Goal: Task Accomplishment & Management: Use online tool/utility

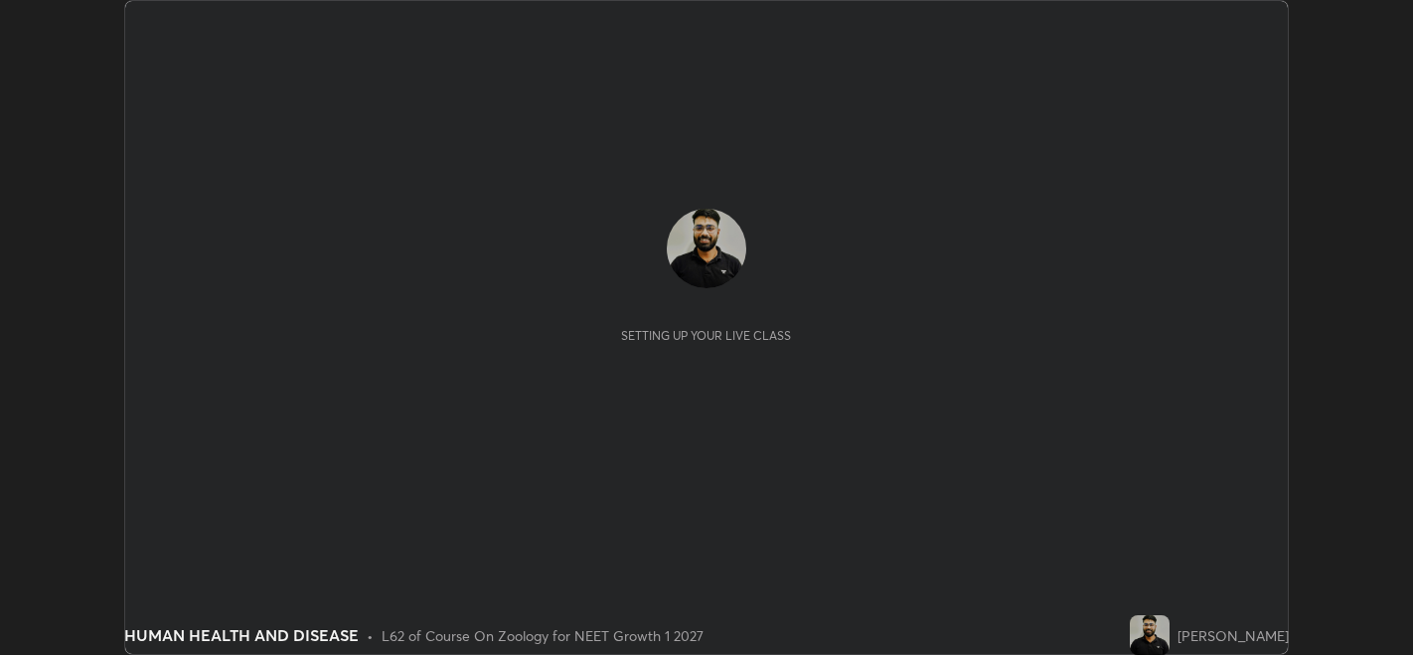
scroll to position [654, 1412]
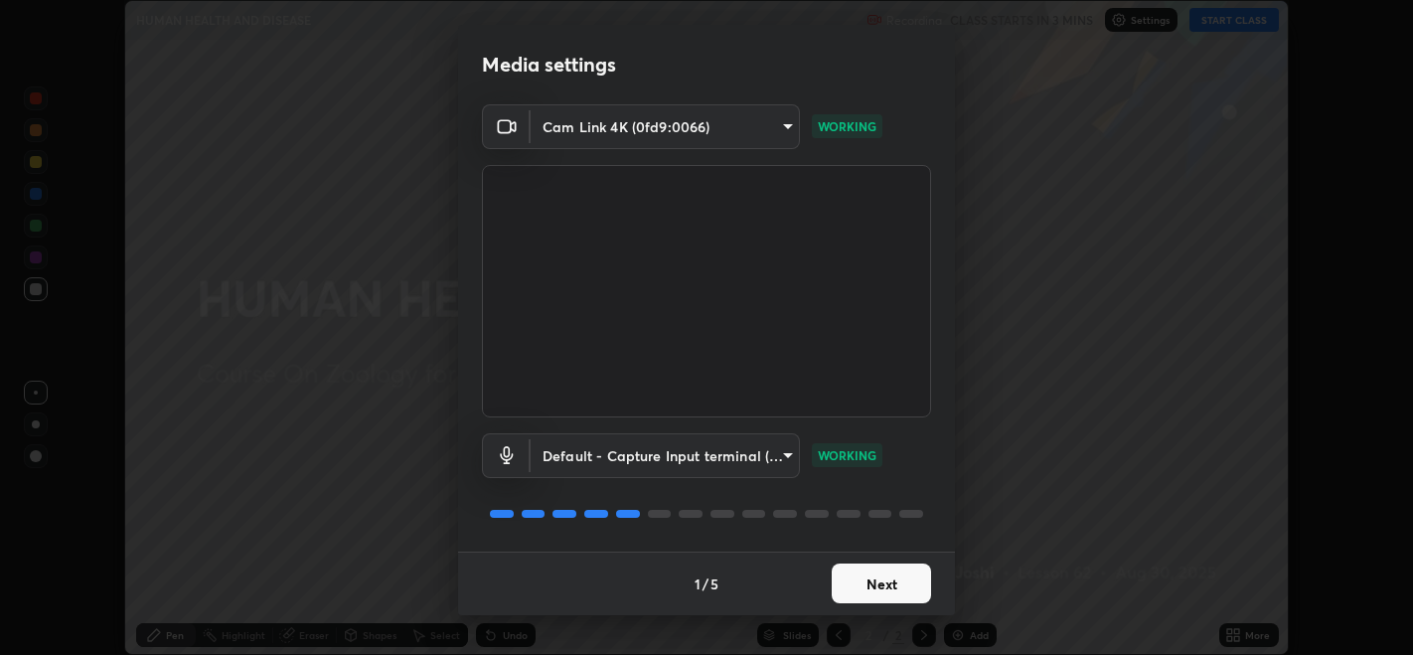
click at [880, 577] on button "Next" at bounding box center [881, 583] width 99 height 40
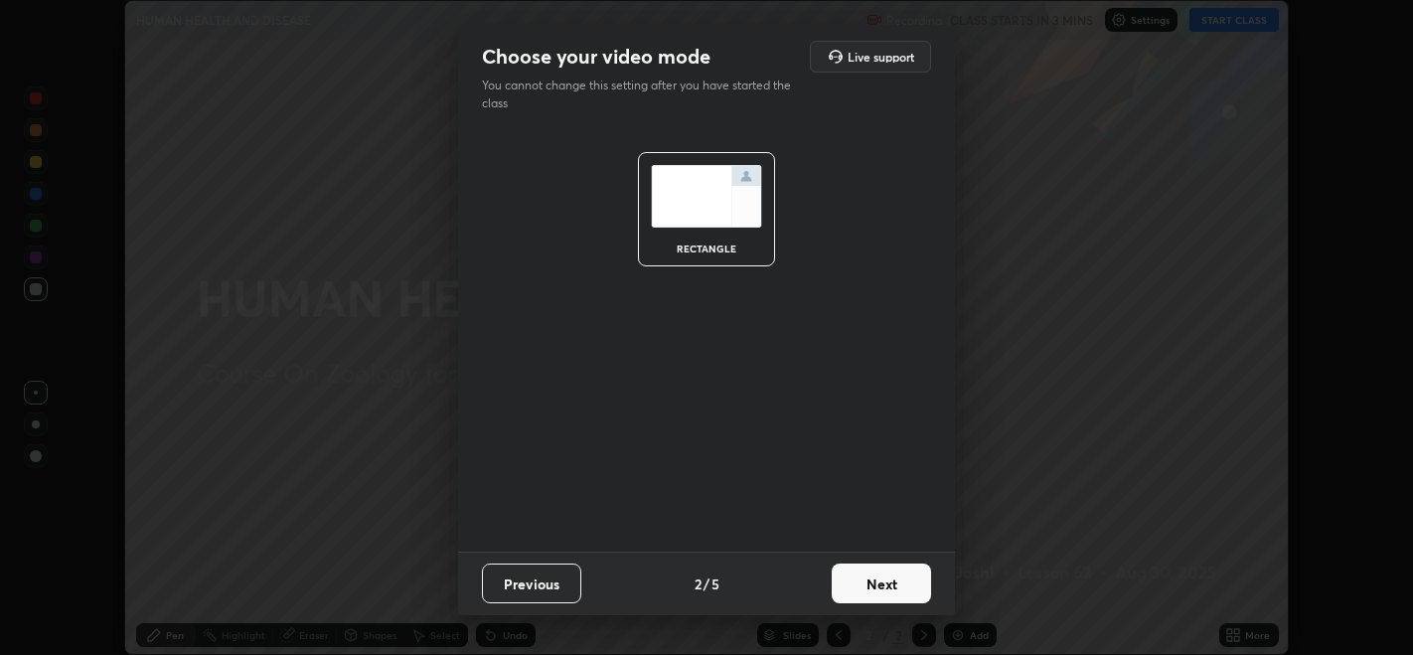
click at [898, 590] on button "Next" at bounding box center [881, 583] width 99 height 40
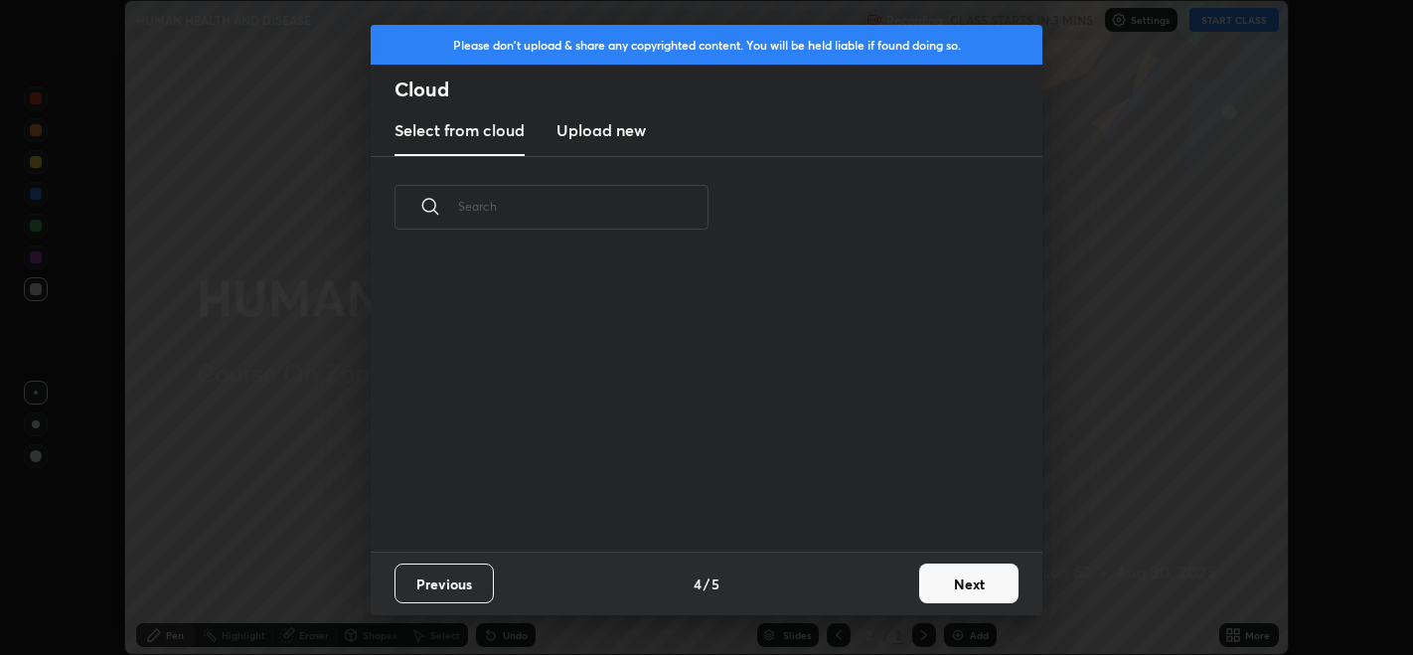
click at [963, 586] on button "Next" at bounding box center [968, 583] width 99 height 40
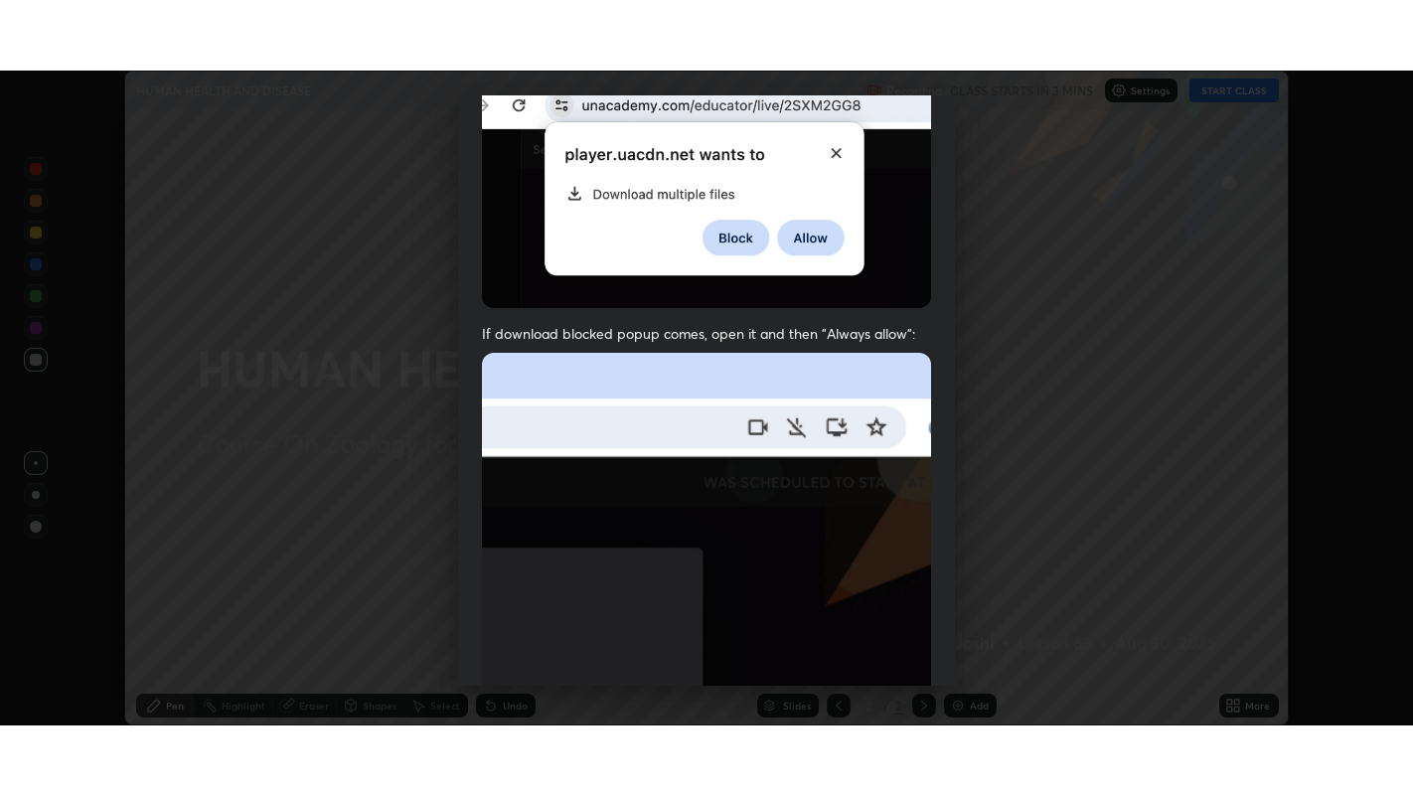
scroll to position [402, 0]
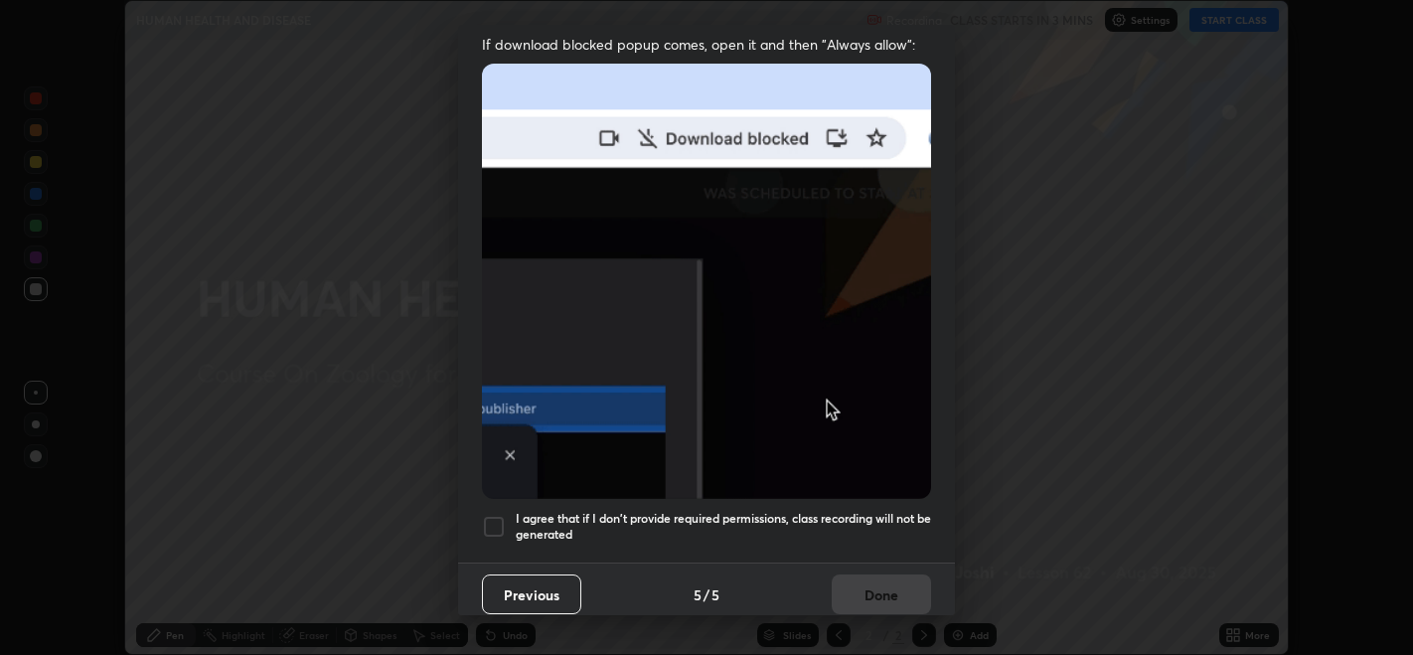
click at [501, 515] on div at bounding box center [494, 527] width 24 height 24
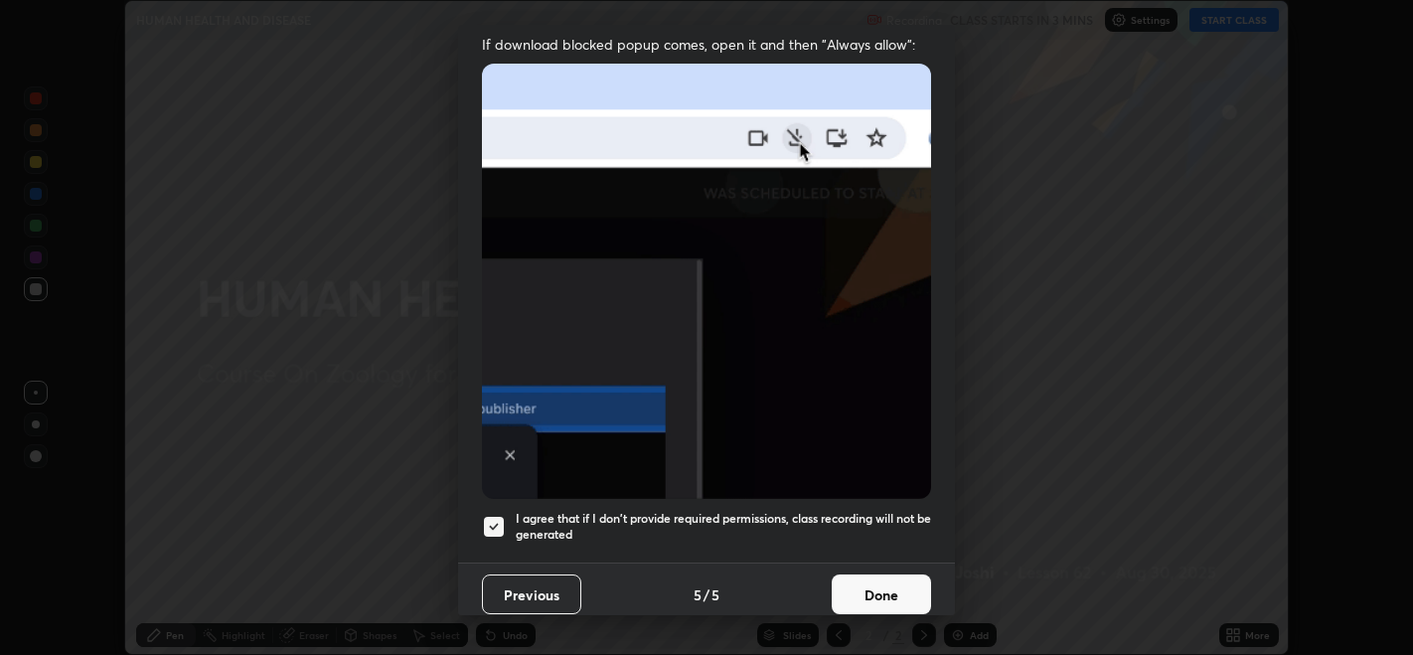
click at [891, 574] on button "Done" at bounding box center [881, 594] width 99 height 40
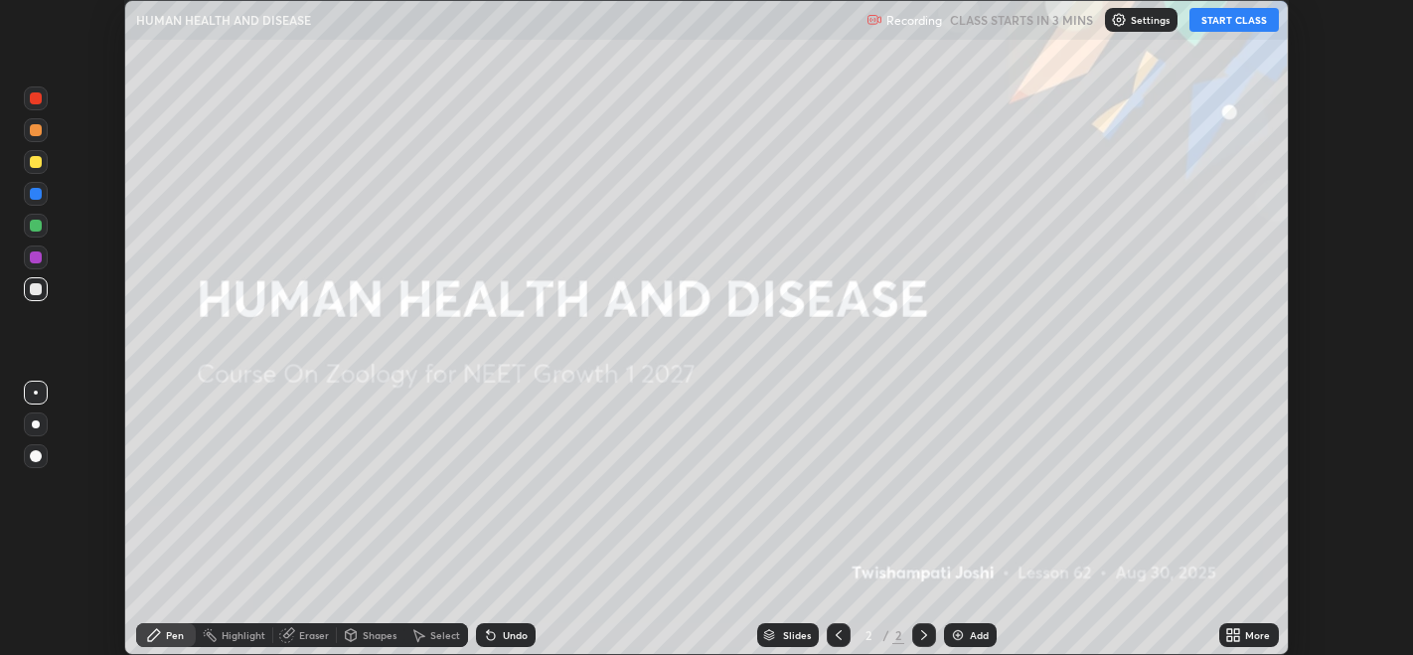
click at [1237, 638] on icon at bounding box center [1237, 638] width 5 height 5
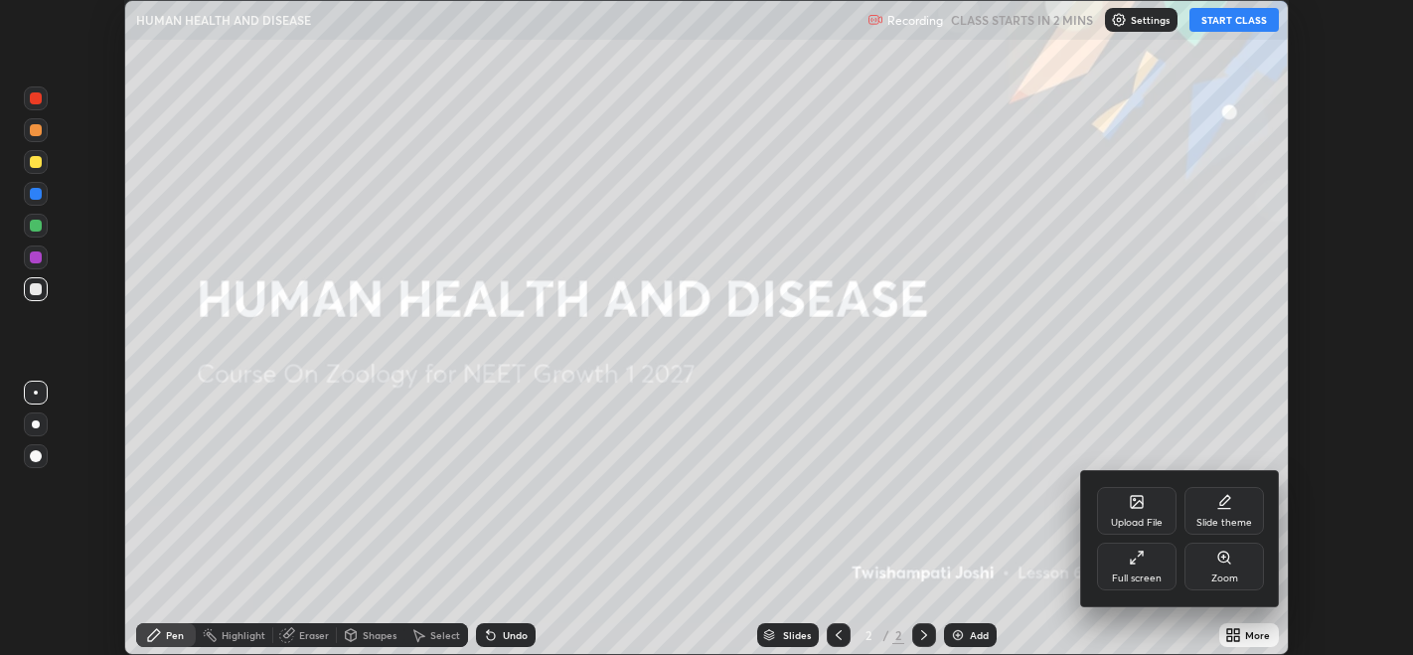
click at [1142, 573] on div "Full screen" at bounding box center [1137, 578] width 50 height 10
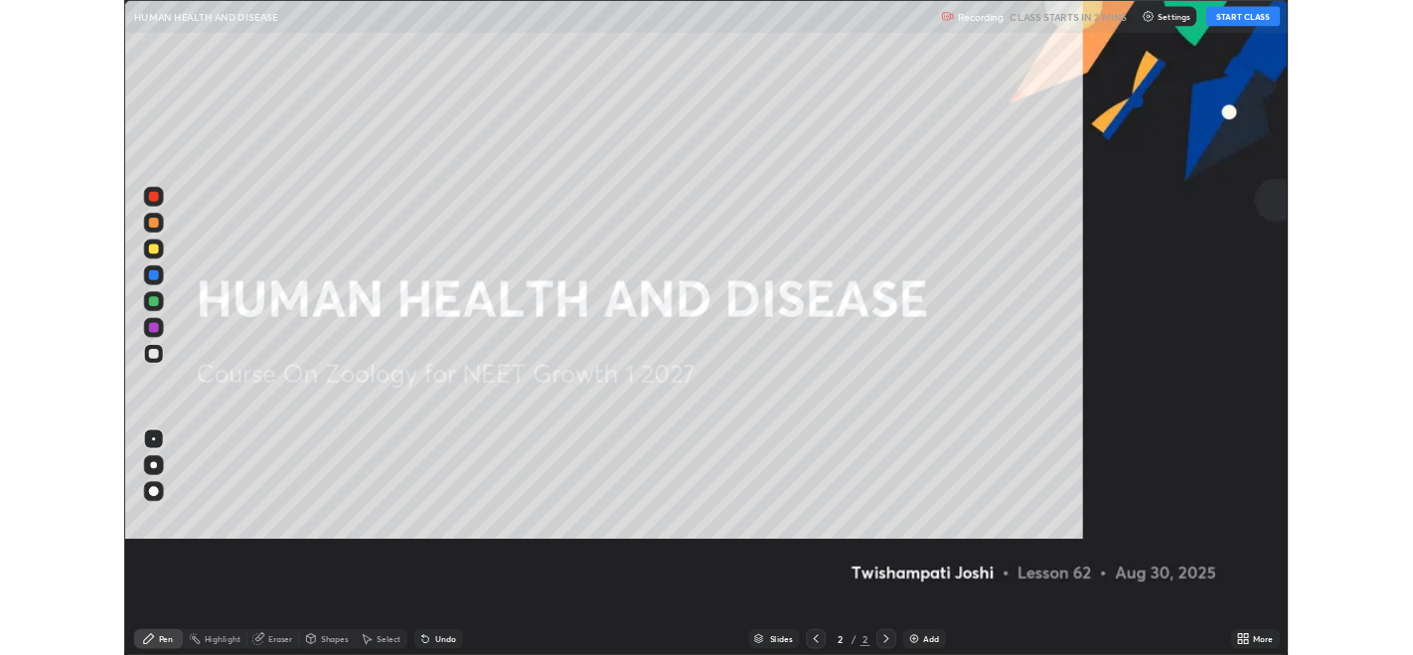
scroll to position [795, 1413]
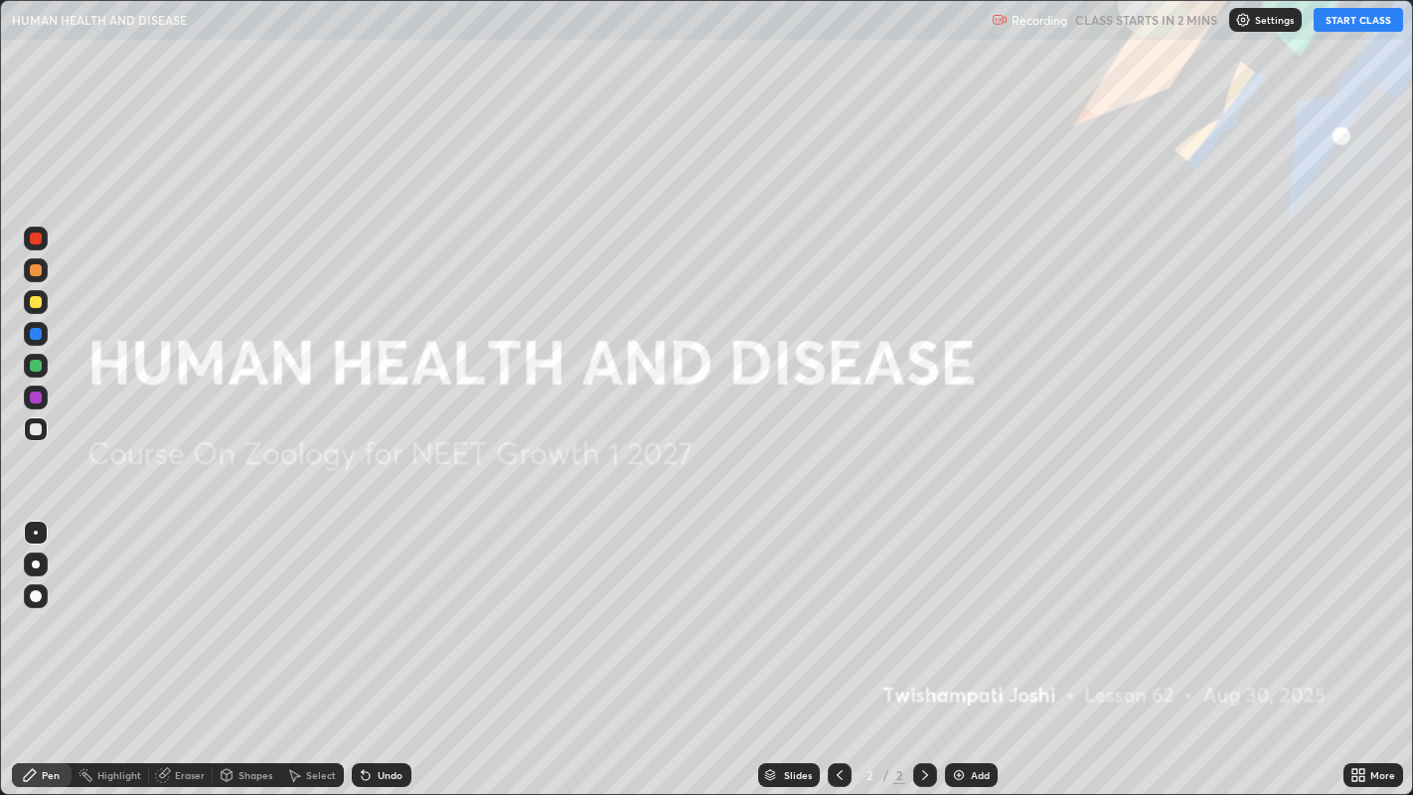
click at [1341, 29] on button "START CLASS" at bounding box center [1357, 20] width 89 height 24
click at [971, 654] on div "Add" at bounding box center [980, 775] width 19 height 10
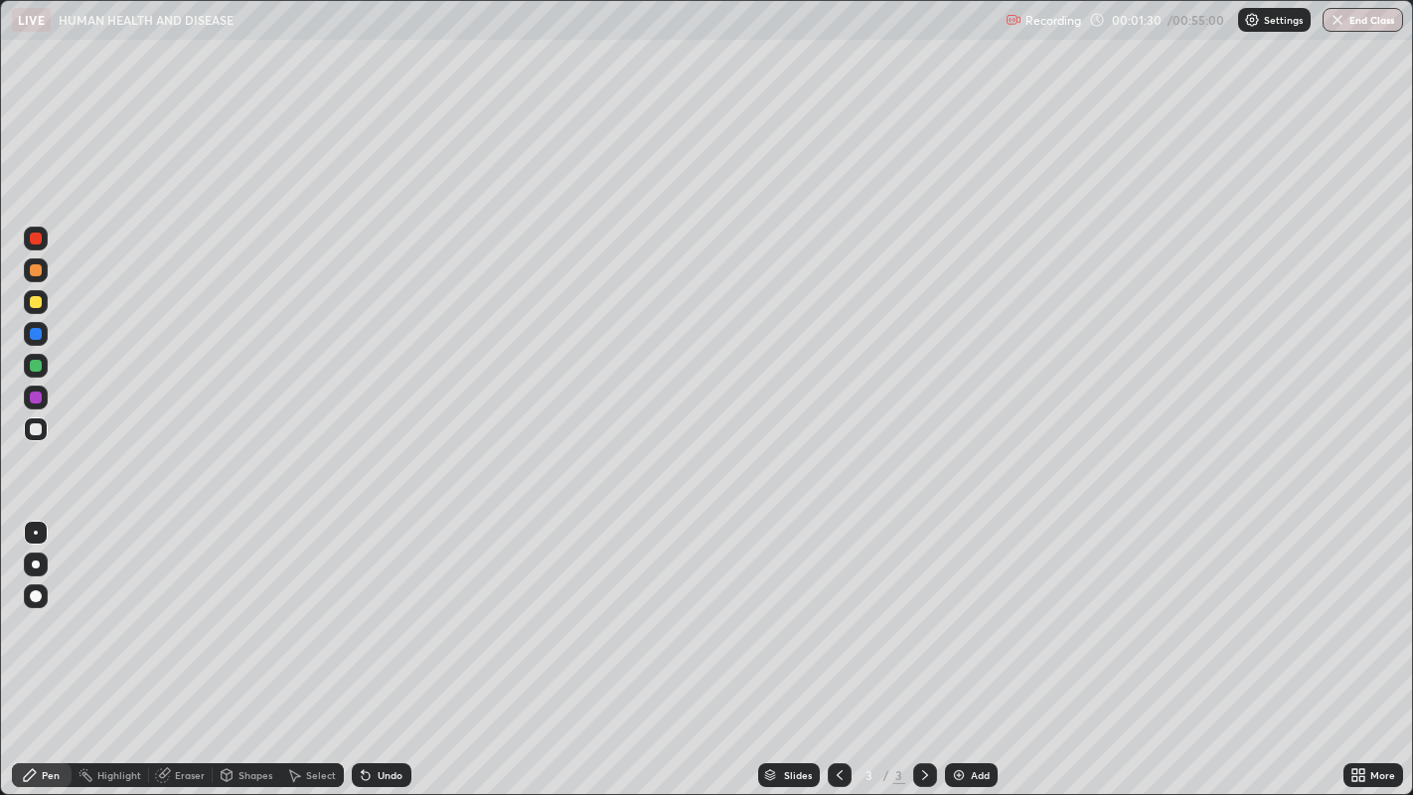
click at [33, 304] on div at bounding box center [36, 302] width 12 height 12
click at [35, 563] on div at bounding box center [36, 564] width 8 height 8
click at [37, 242] on div at bounding box center [36, 238] width 12 height 12
click at [36, 429] on div at bounding box center [36, 429] width 12 height 12
click at [395, 654] on div "Undo" at bounding box center [390, 775] width 25 height 10
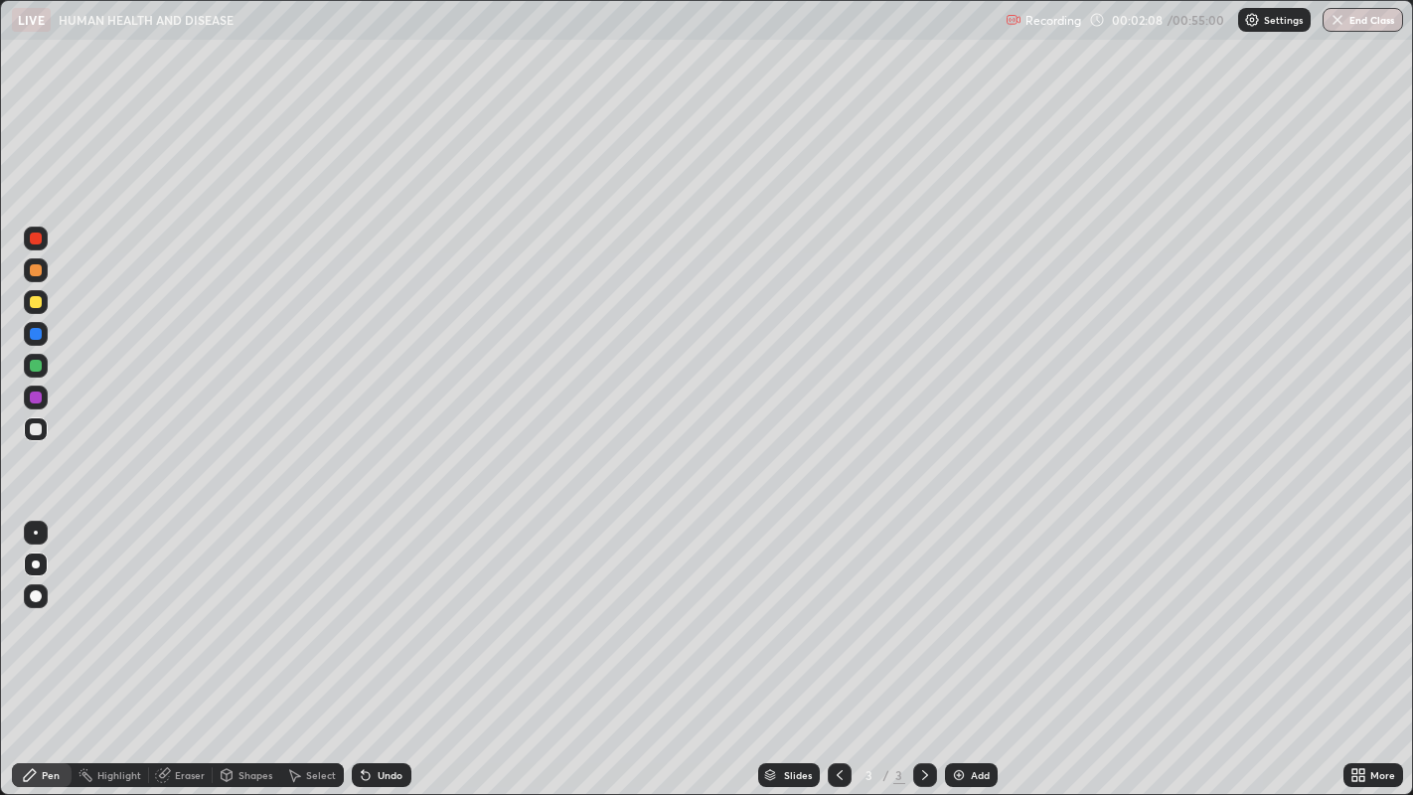
click at [36, 428] on div at bounding box center [36, 429] width 12 height 12
click at [186, 654] on div "Eraser" at bounding box center [190, 775] width 30 height 10
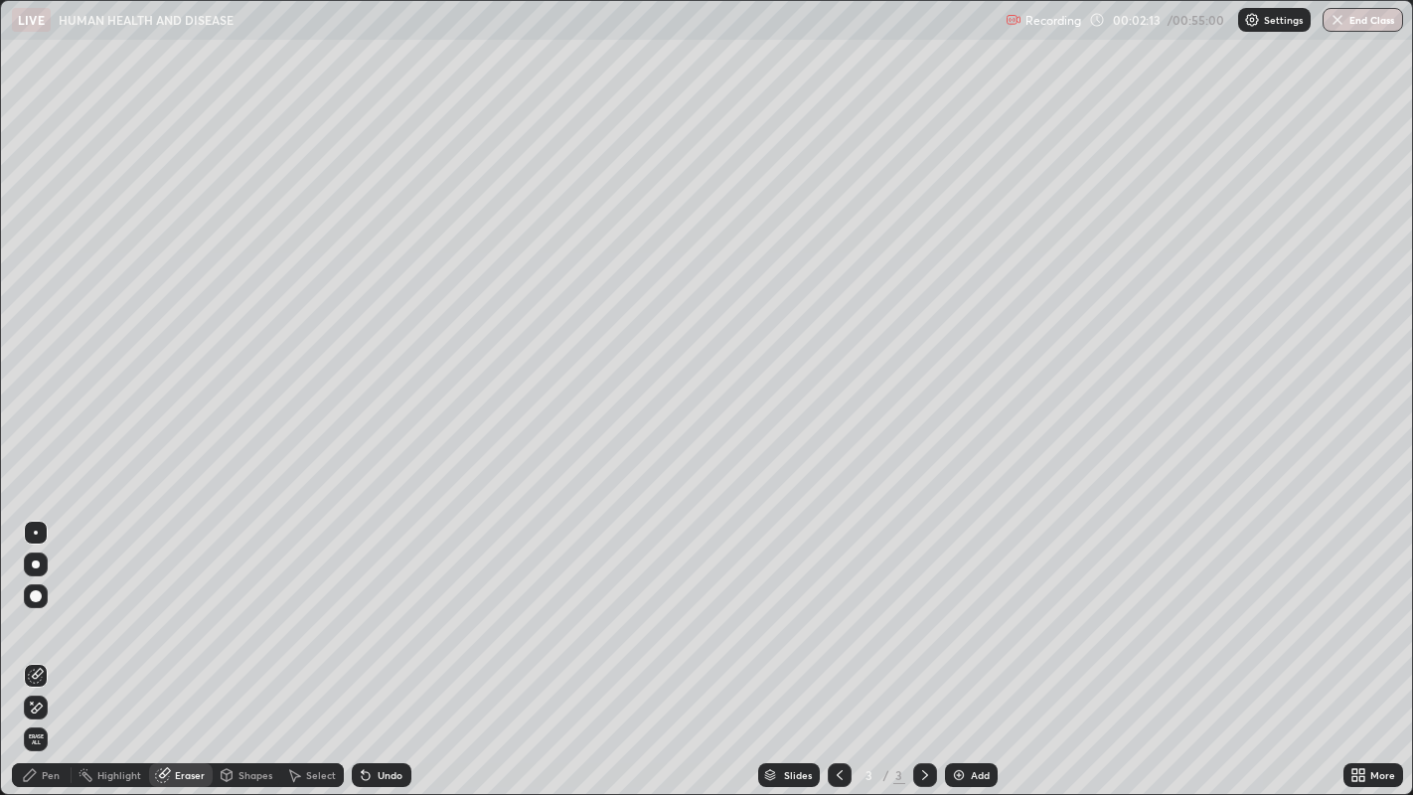
click at [49, 654] on div "Pen" at bounding box center [51, 775] width 18 height 10
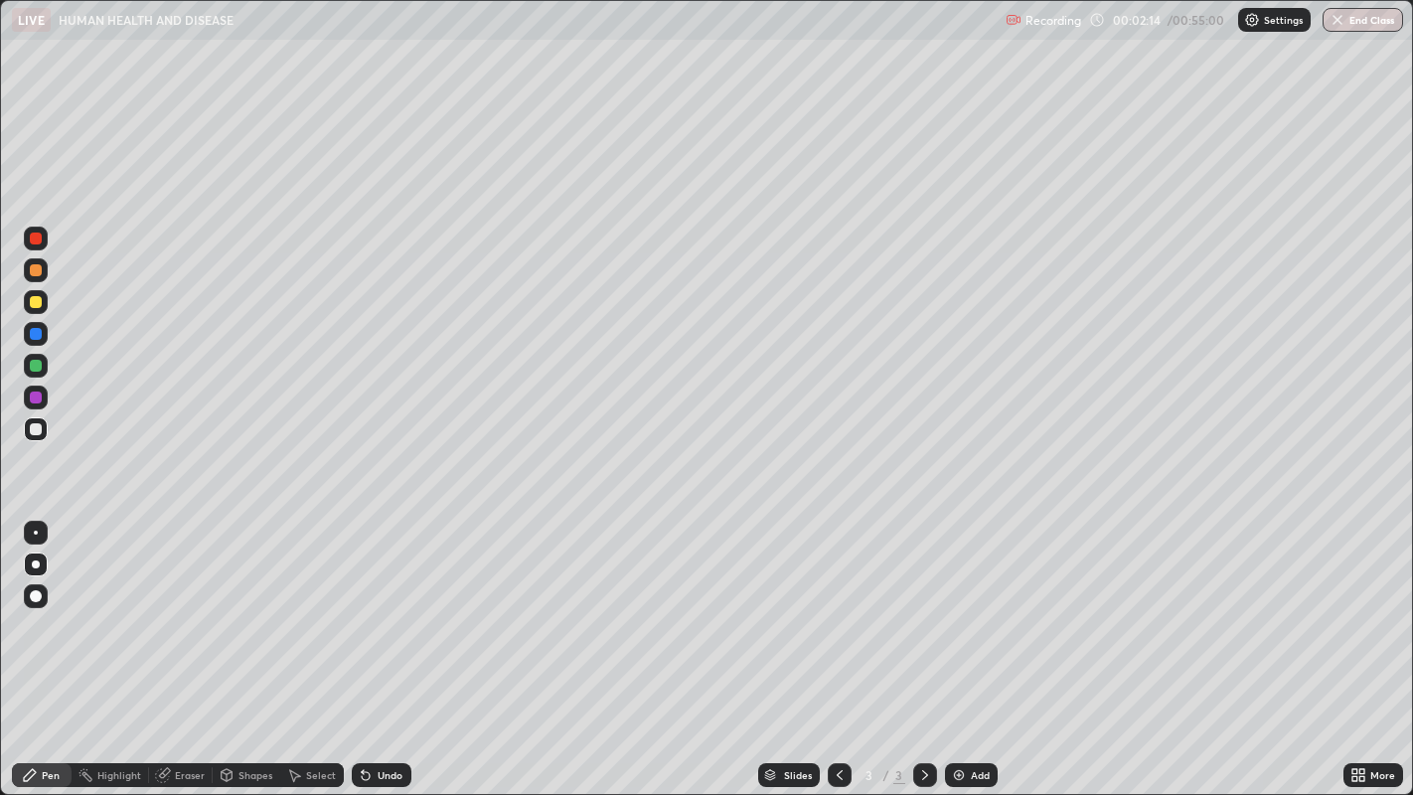
click at [35, 398] on div at bounding box center [36, 397] width 12 height 12
click at [35, 272] on div at bounding box center [36, 270] width 12 height 12
click at [38, 270] on div at bounding box center [36, 270] width 12 height 12
click at [40, 431] on div at bounding box center [36, 429] width 12 height 12
click at [392, 654] on div "Undo" at bounding box center [390, 775] width 25 height 10
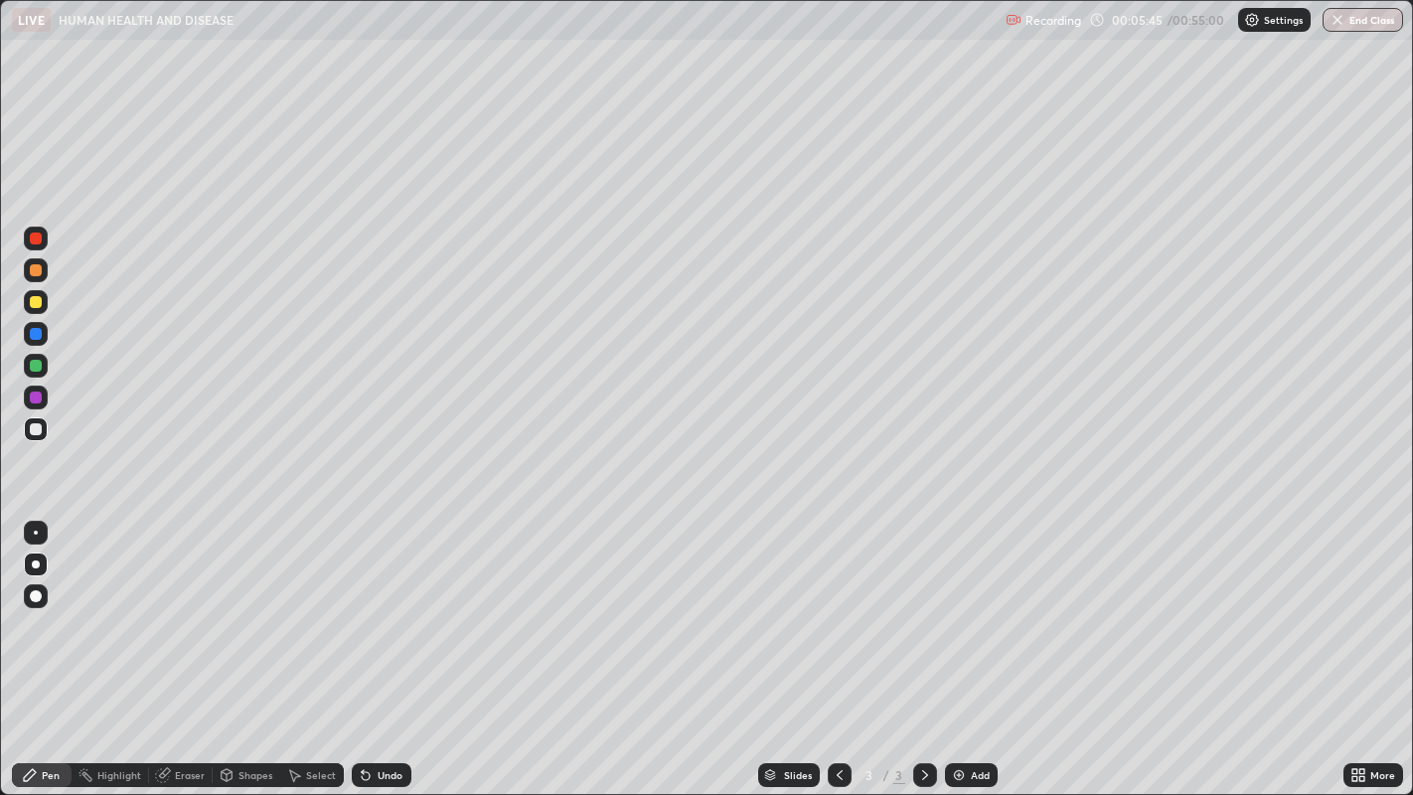
click at [34, 365] on div at bounding box center [36, 366] width 12 height 12
click at [35, 398] on div at bounding box center [36, 397] width 12 height 12
click at [38, 431] on div at bounding box center [36, 429] width 12 height 12
click at [37, 338] on div at bounding box center [36, 334] width 12 height 12
click at [38, 402] on div at bounding box center [36, 397] width 12 height 12
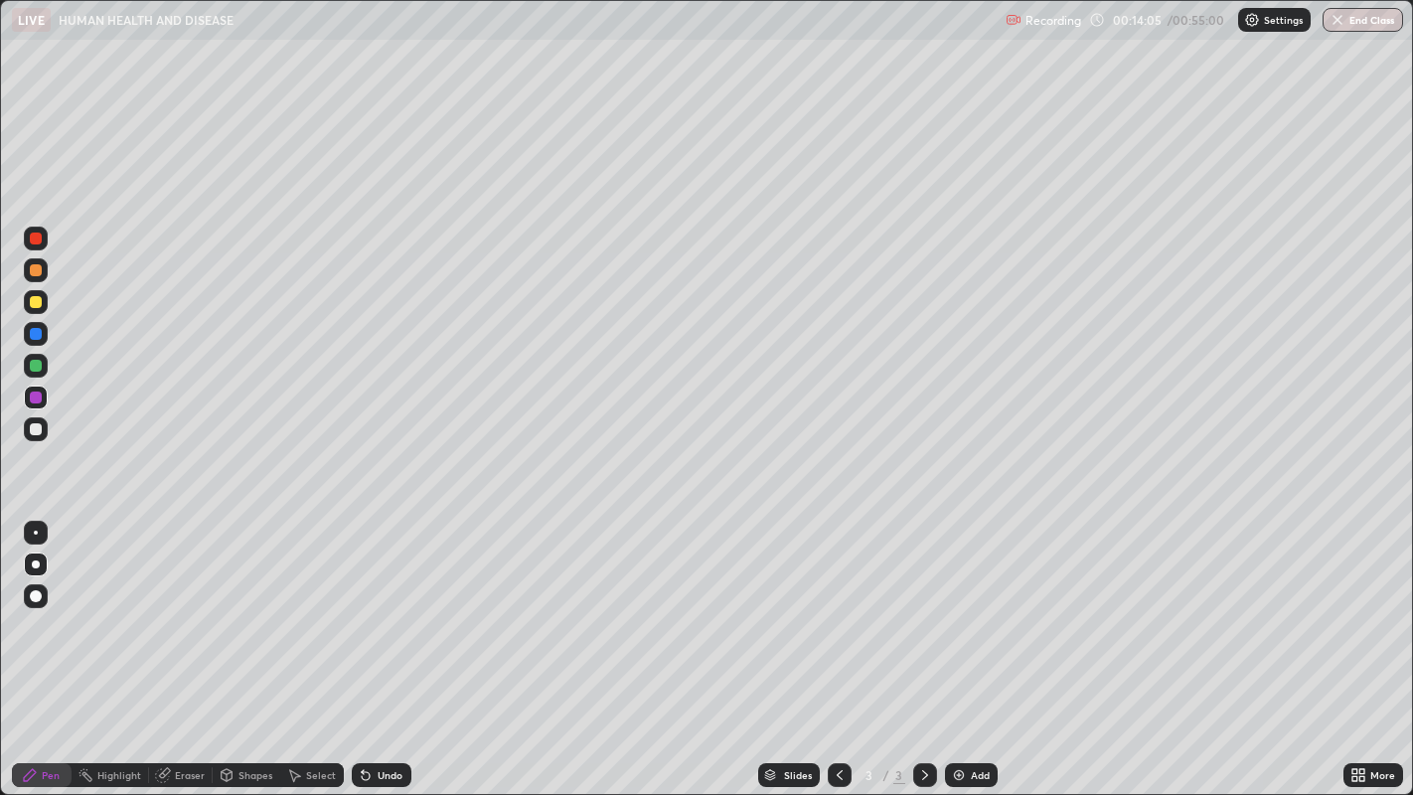
click at [955, 654] on img at bounding box center [959, 775] width 16 height 16
click at [32, 305] on div at bounding box center [36, 302] width 12 height 12
click at [35, 241] on div at bounding box center [36, 238] width 12 height 12
click at [382, 654] on div "Undo" at bounding box center [390, 775] width 25 height 10
click at [375, 654] on div "Undo" at bounding box center [382, 775] width 60 height 24
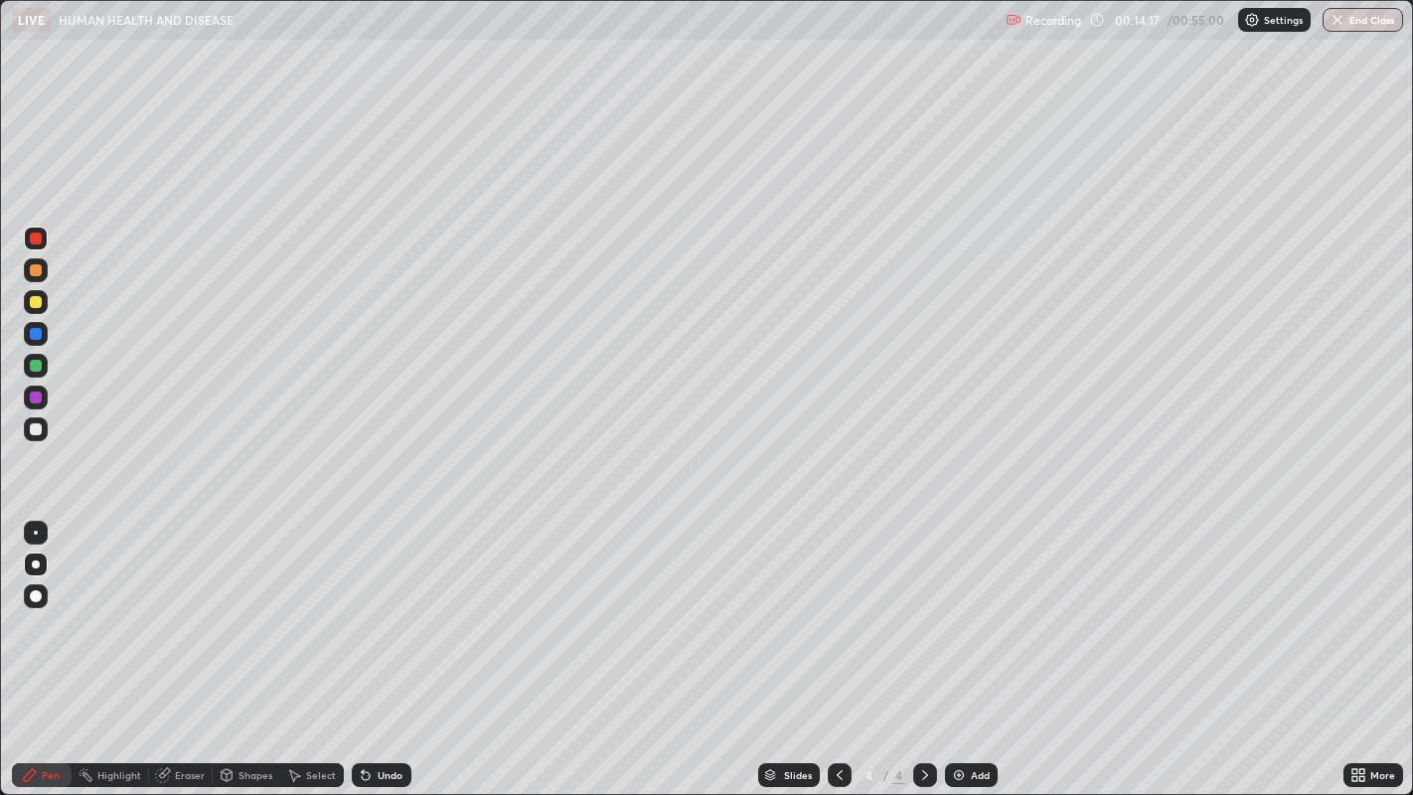
click at [362, 654] on icon at bounding box center [363, 771] width 2 height 2
click at [37, 309] on div at bounding box center [36, 302] width 24 height 24
click at [31, 428] on div at bounding box center [36, 429] width 12 height 12
click at [35, 306] on div at bounding box center [36, 302] width 12 height 12
click at [36, 431] on div at bounding box center [36, 429] width 12 height 12
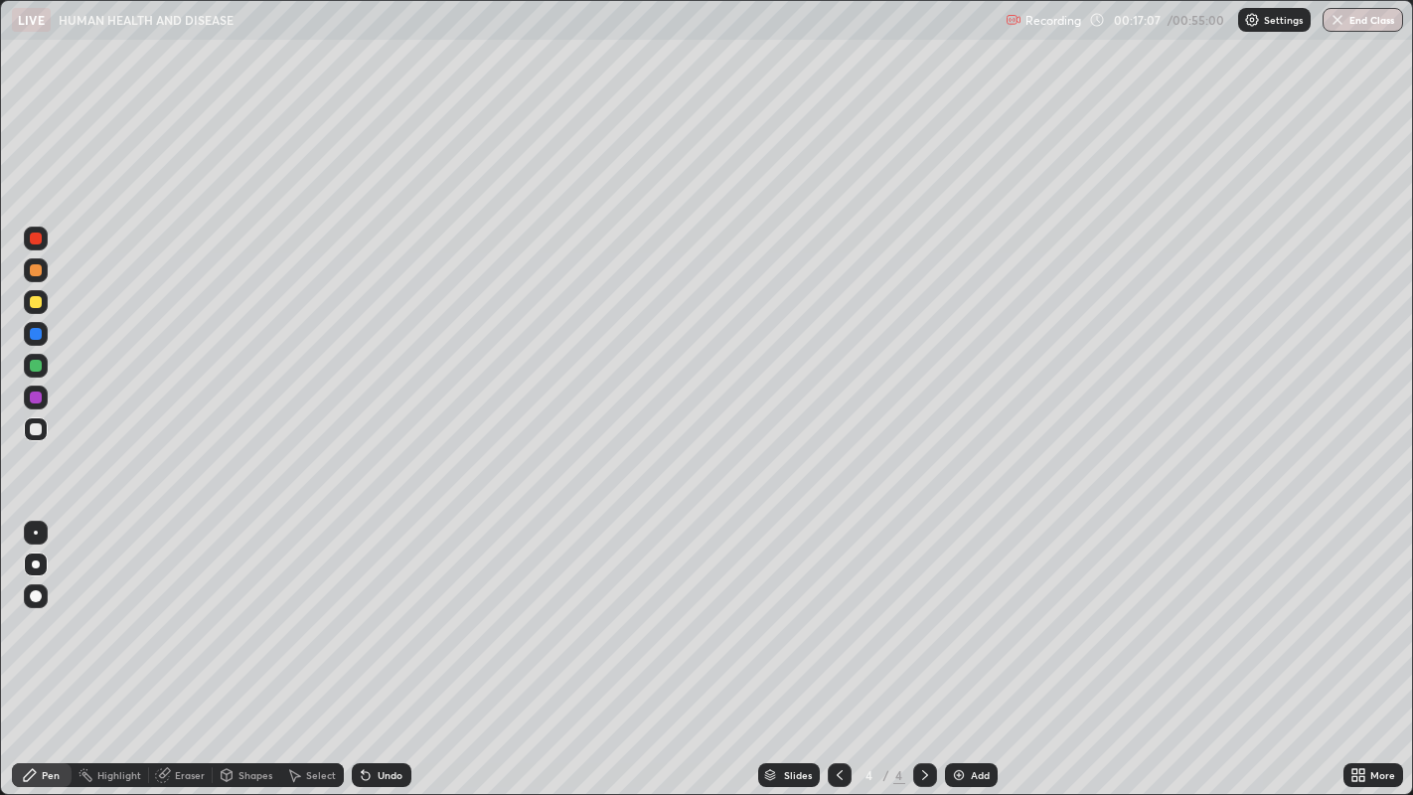
click at [40, 366] on div at bounding box center [36, 366] width 12 height 12
click at [34, 237] on div at bounding box center [36, 238] width 12 height 12
click at [971, 654] on div "Add" at bounding box center [980, 775] width 19 height 10
click at [835, 654] on icon at bounding box center [840, 775] width 16 height 16
click at [836, 654] on icon at bounding box center [840, 775] width 16 height 16
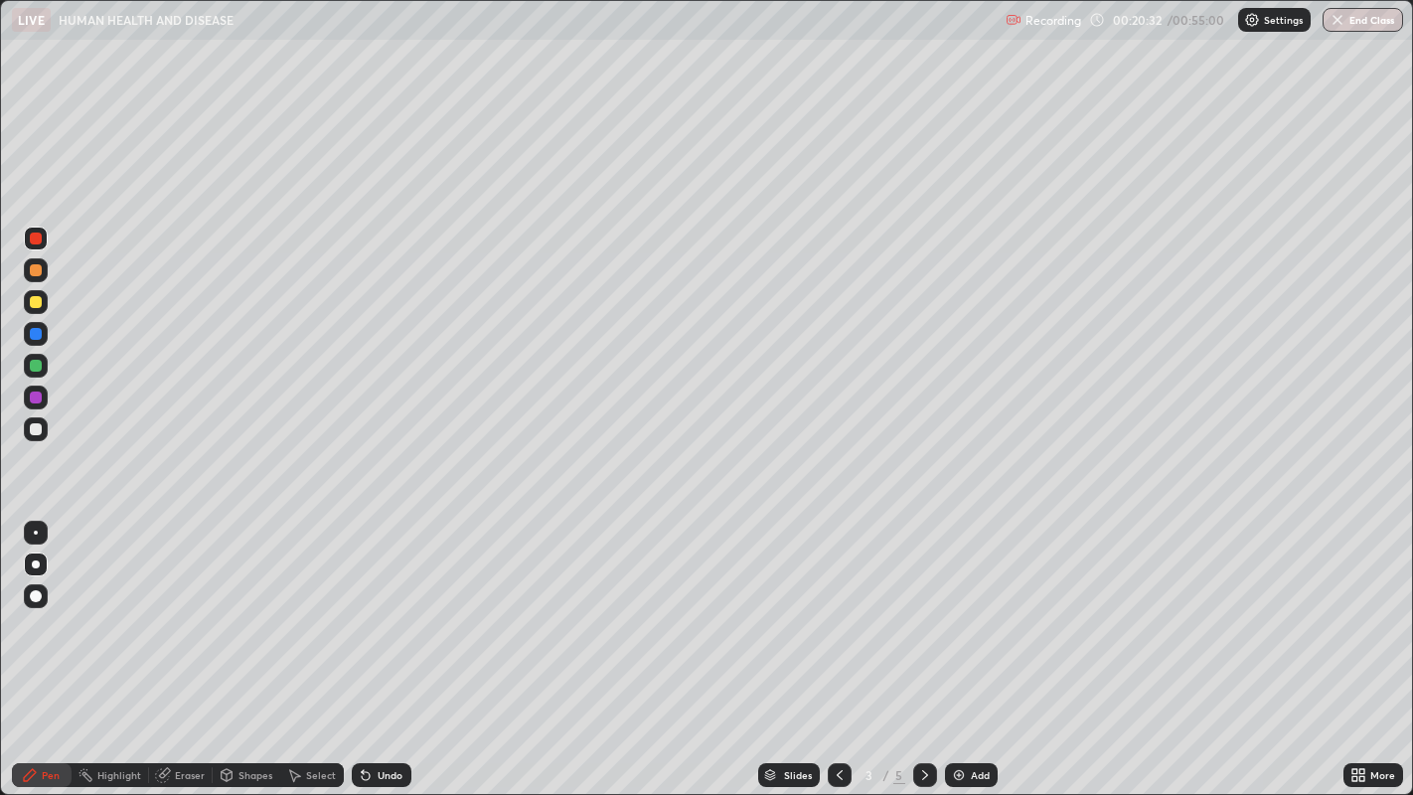
click at [35, 304] on div at bounding box center [36, 302] width 12 height 12
click at [922, 654] on icon at bounding box center [925, 775] width 16 height 16
click at [238, 654] on div "Shapes" at bounding box center [255, 775] width 34 height 10
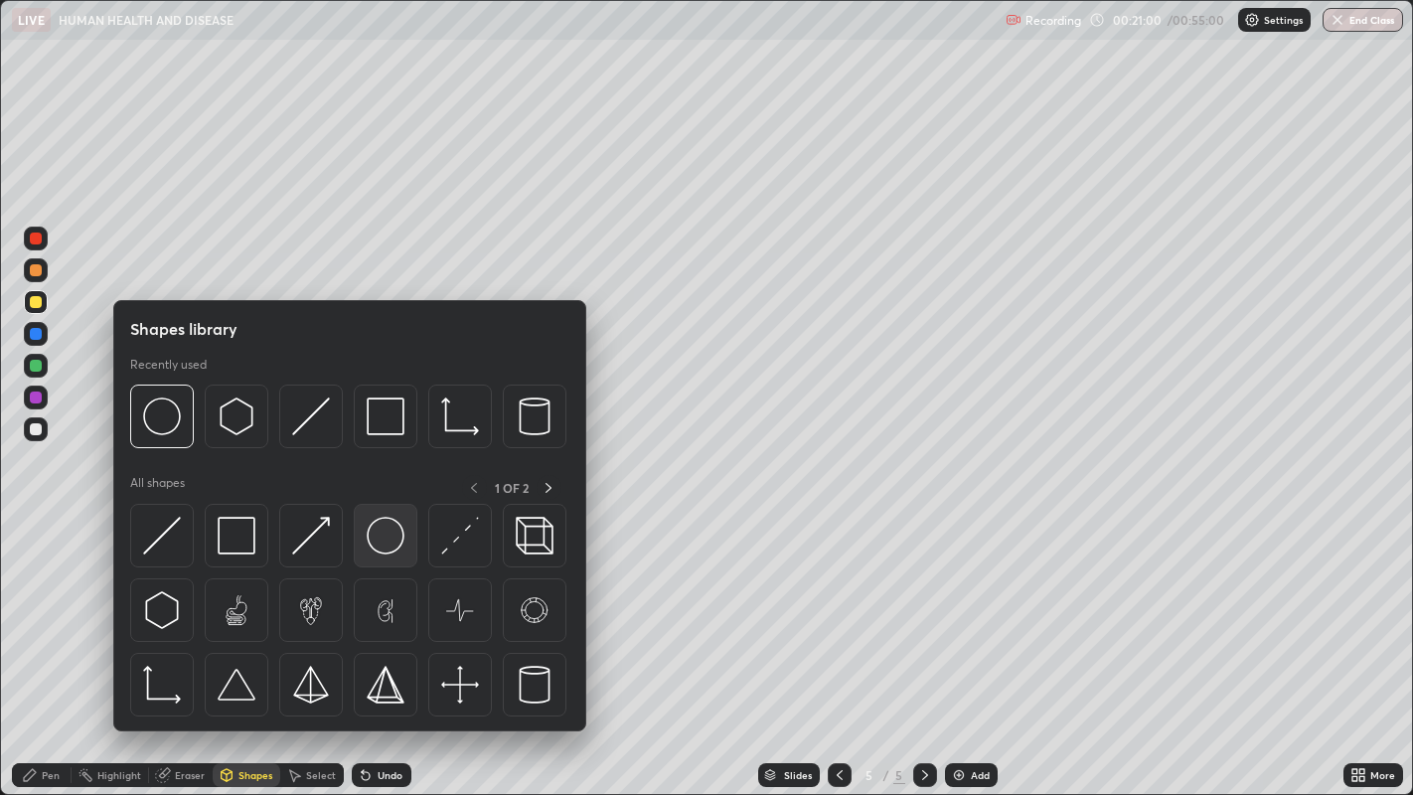
click at [379, 536] on img at bounding box center [386, 536] width 38 height 38
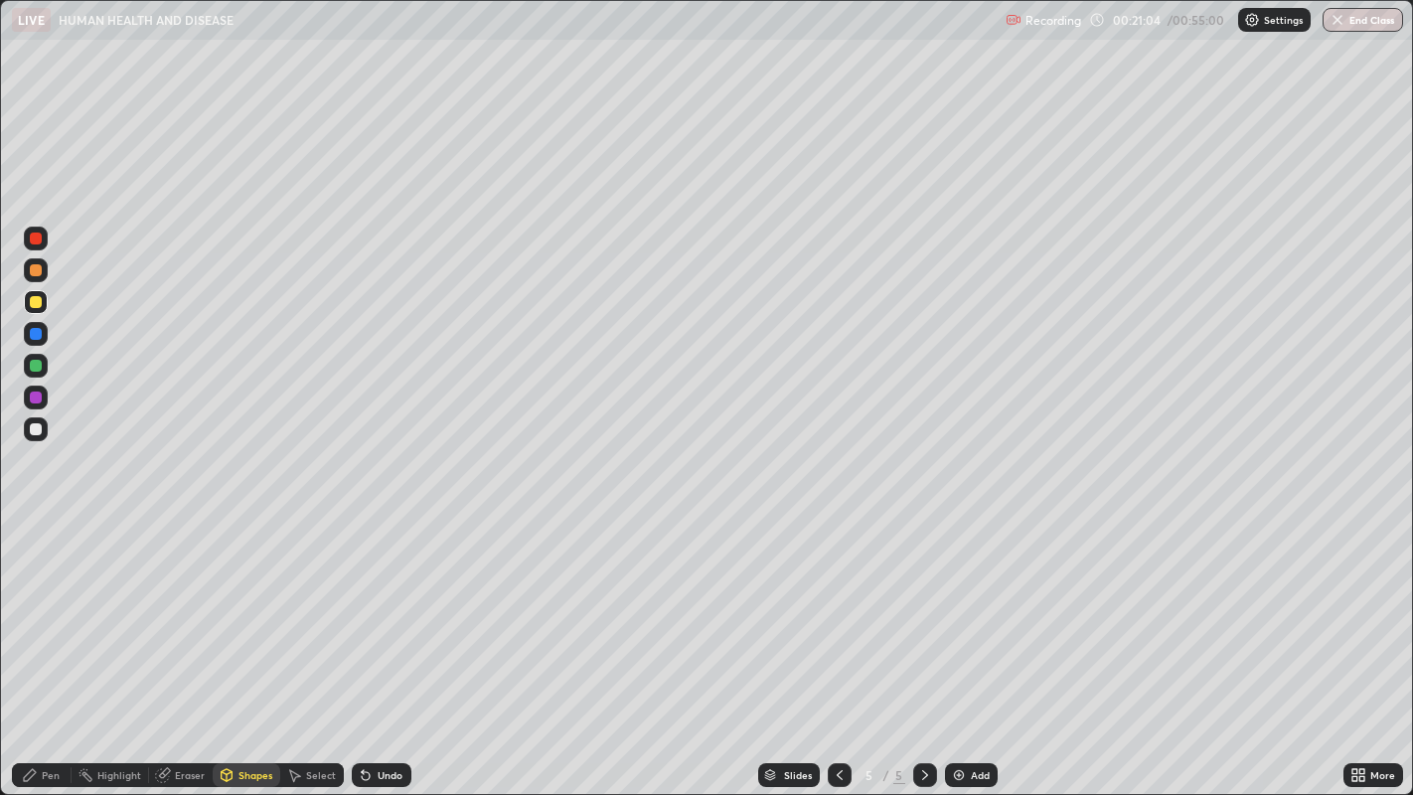
click at [34, 369] on div at bounding box center [36, 366] width 12 height 12
click at [34, 336] on div at bounding box center [36, 334] width 12 height 12
click at [309, 654] on div "Select" at bounding box center [321, 775] width 30 height 10
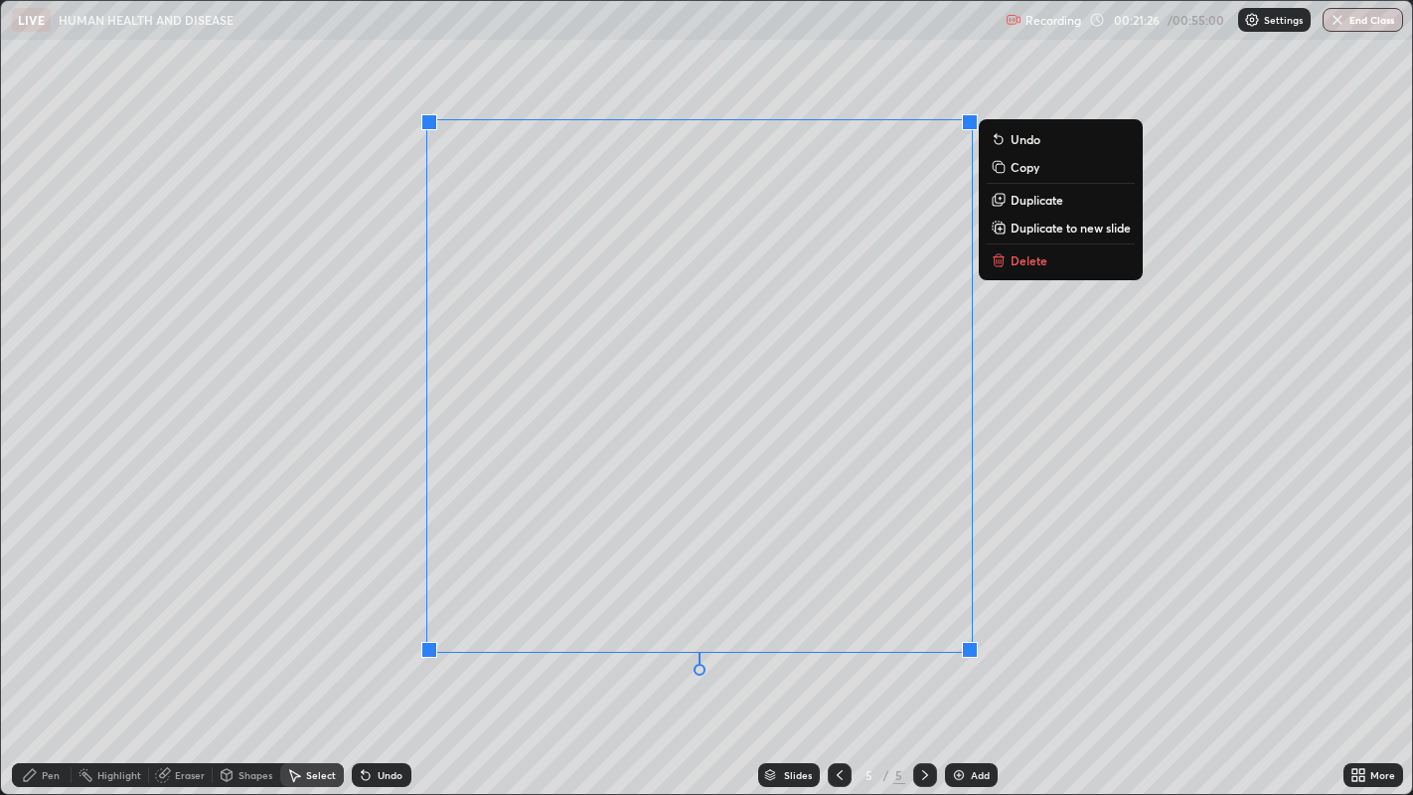
click at [240, 654] on div "Shapes" at bounding box center [255, 775] width 34 height 10
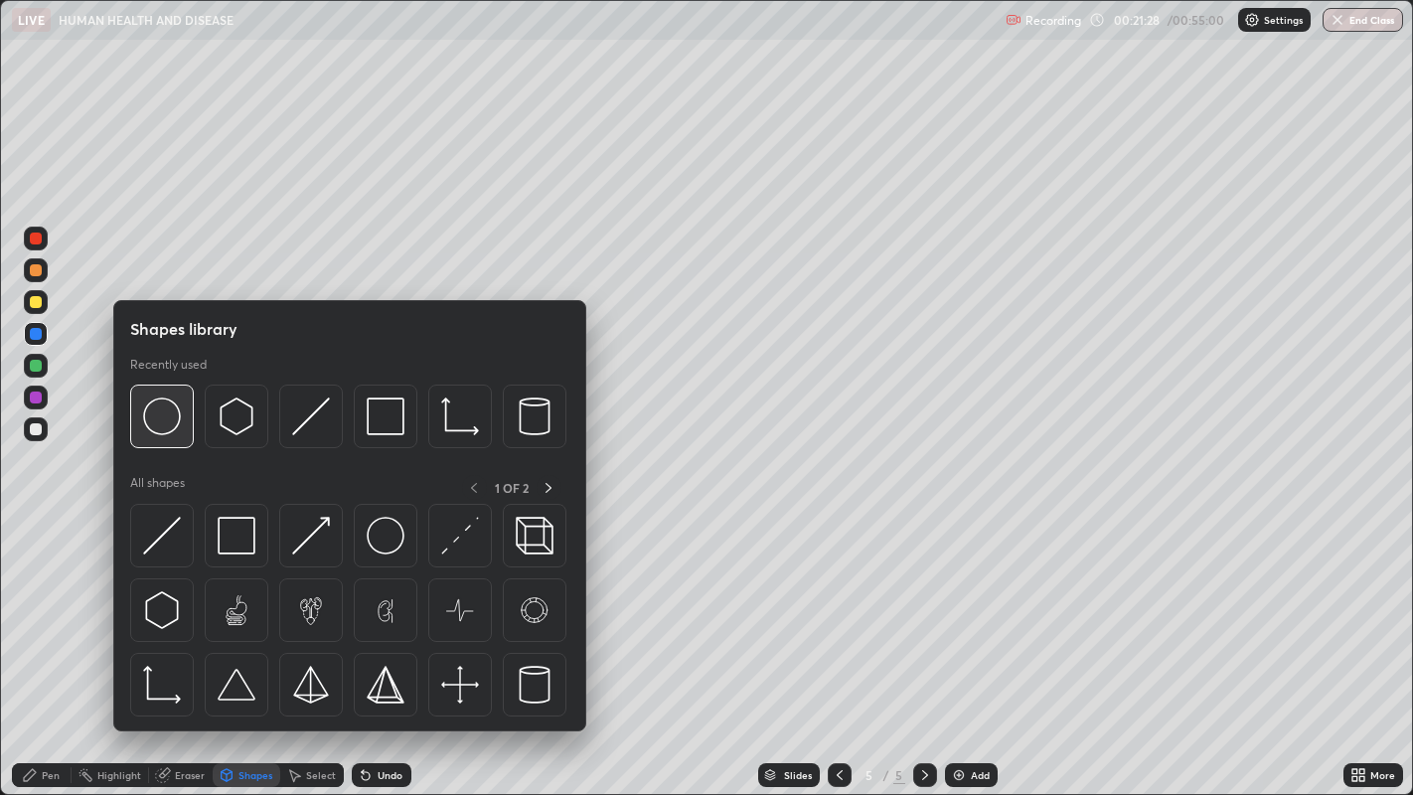
click at [167, 432] on img at bounding box center [162, 416] width 38 height 38
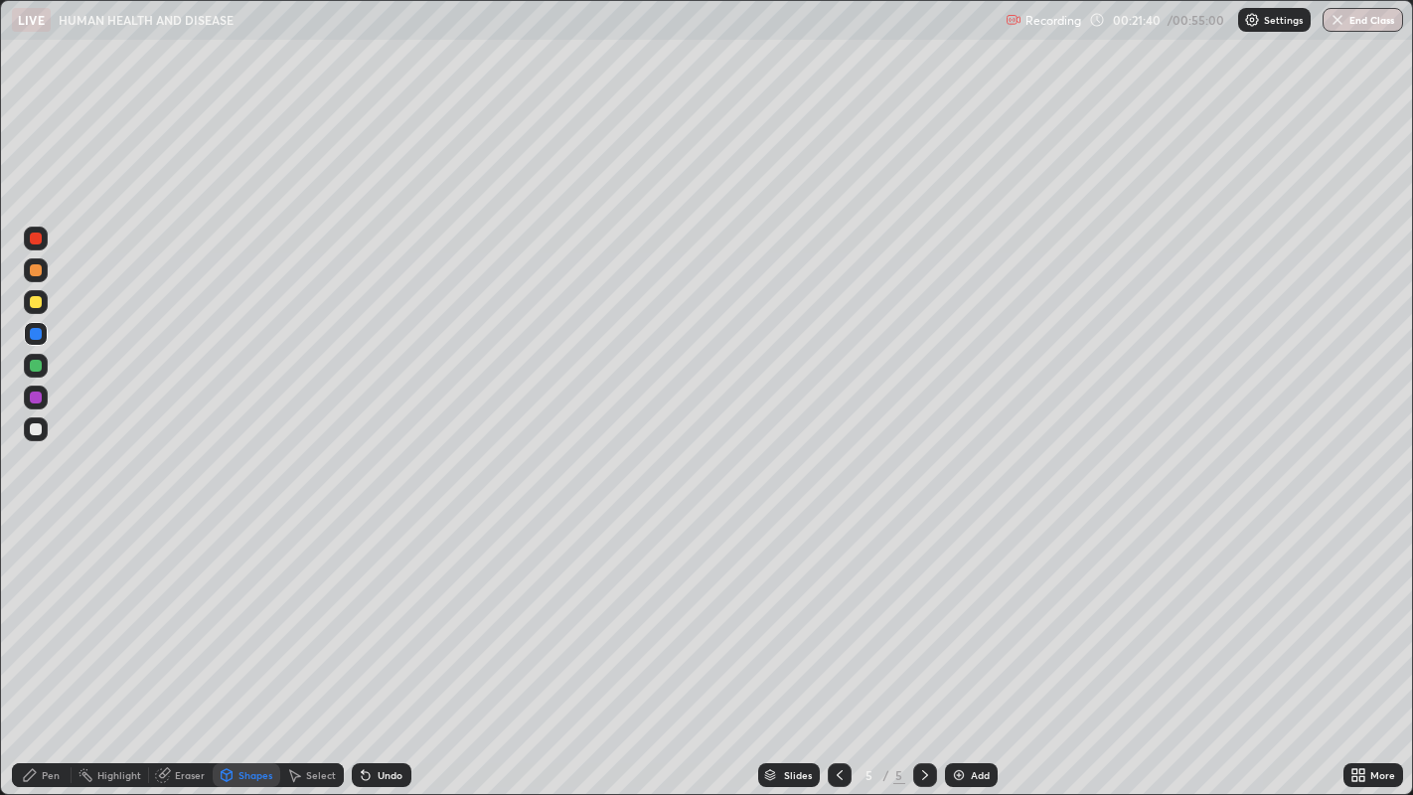
click at [306, 654] on div "Select" at bounding box center [321, 775] width 30 height 10
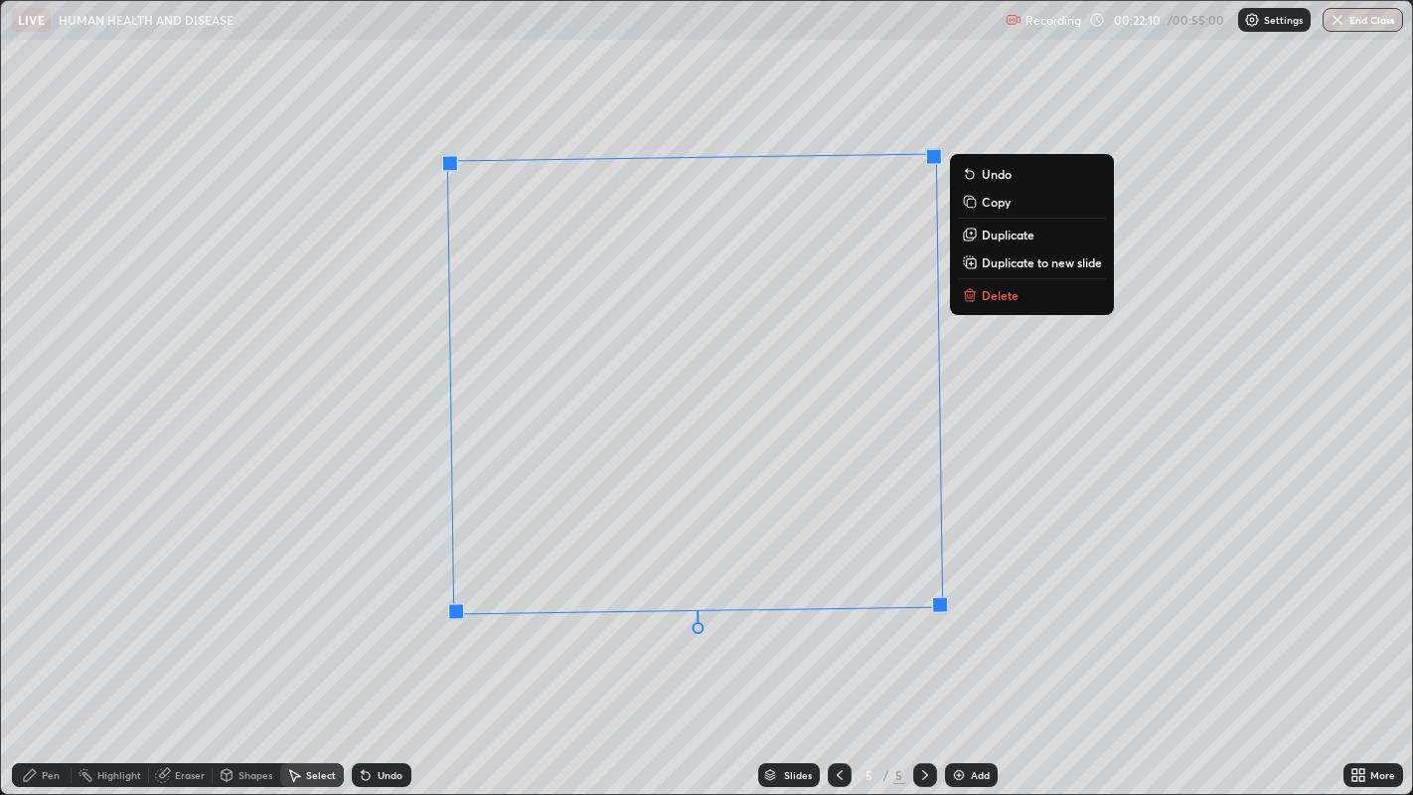
click at [375, 615] on div "1 ° Undo Copy Duplicate Duplicate to new slide Delete" at bounding box center [707, 398] width 1412 height 794
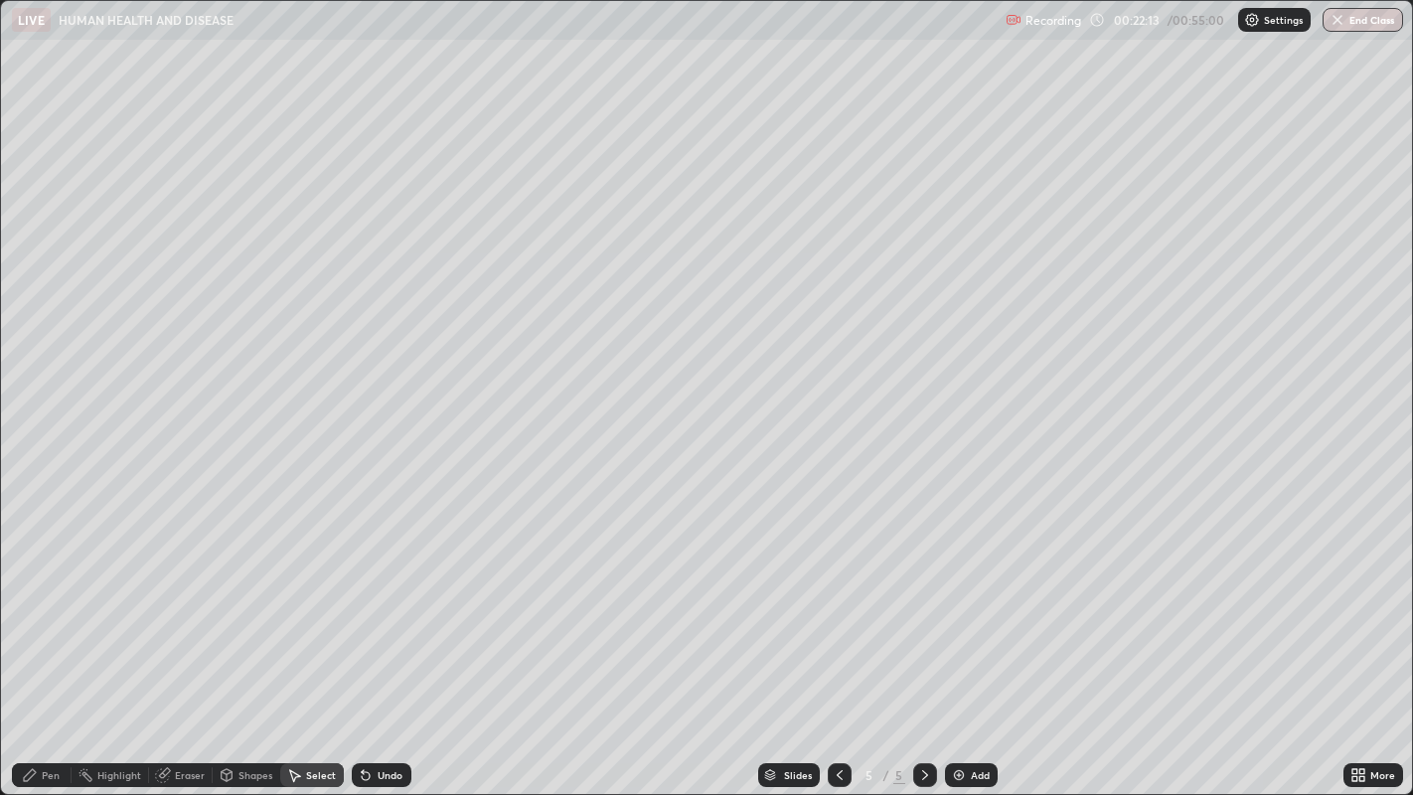
click at [50, 654] on div "Pen" at bounding box center [51, 775] width 18 height 10
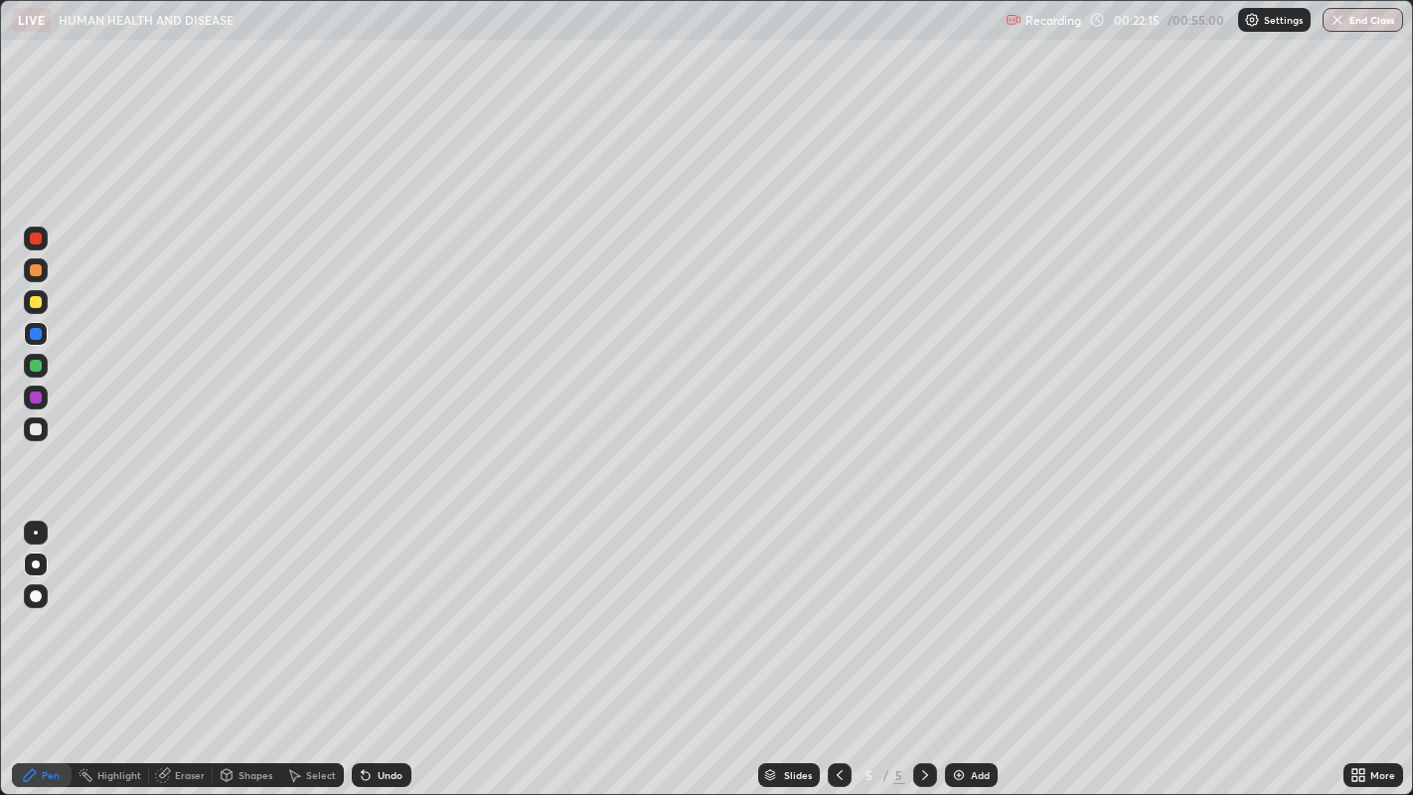
click at [41, 306] on div at bounding box center [36, 302] width 24 height 24
click at [35, 430] on div at bounding box center [36, 429] width 12 height 12
click at [35, 532] on div at bounding box center [36, 533] width 4 height 4
click at [37, 296] on div at bounding box center [36, 302] width 12 height 12
click at [35, 368] on div at bounding box center [36, 366] width 12 height 12
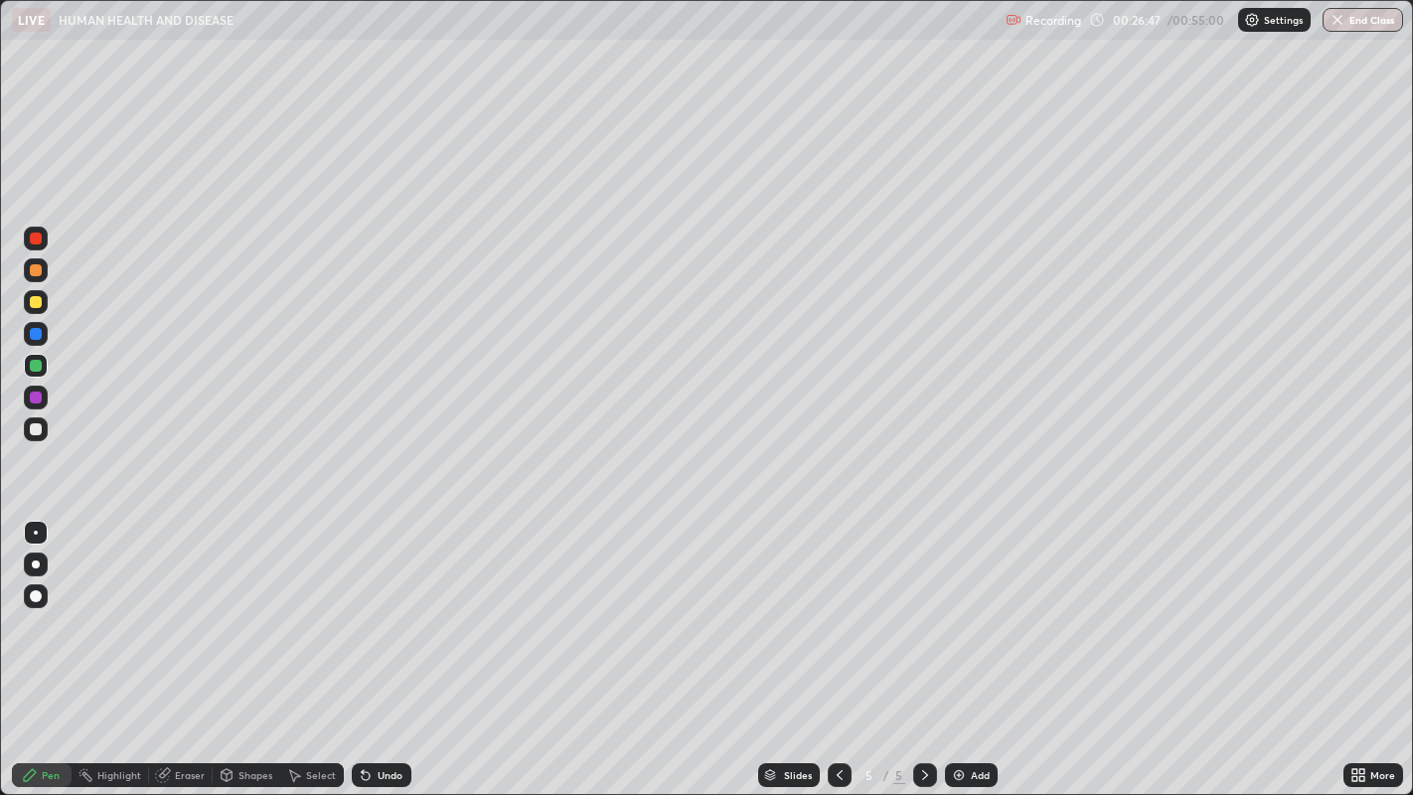
click at [35, 366] on div at bounding box center [36, 366] width 12 height 12
click at [382, 654] on div "Undo" at bounding box center [390, 775] width 25 height 10
click at [32, 299] on div at bounding box center [36, 302] width 12 height 12
click at [36, 370] on div at bounding box center [36, 366] width 12 height 12
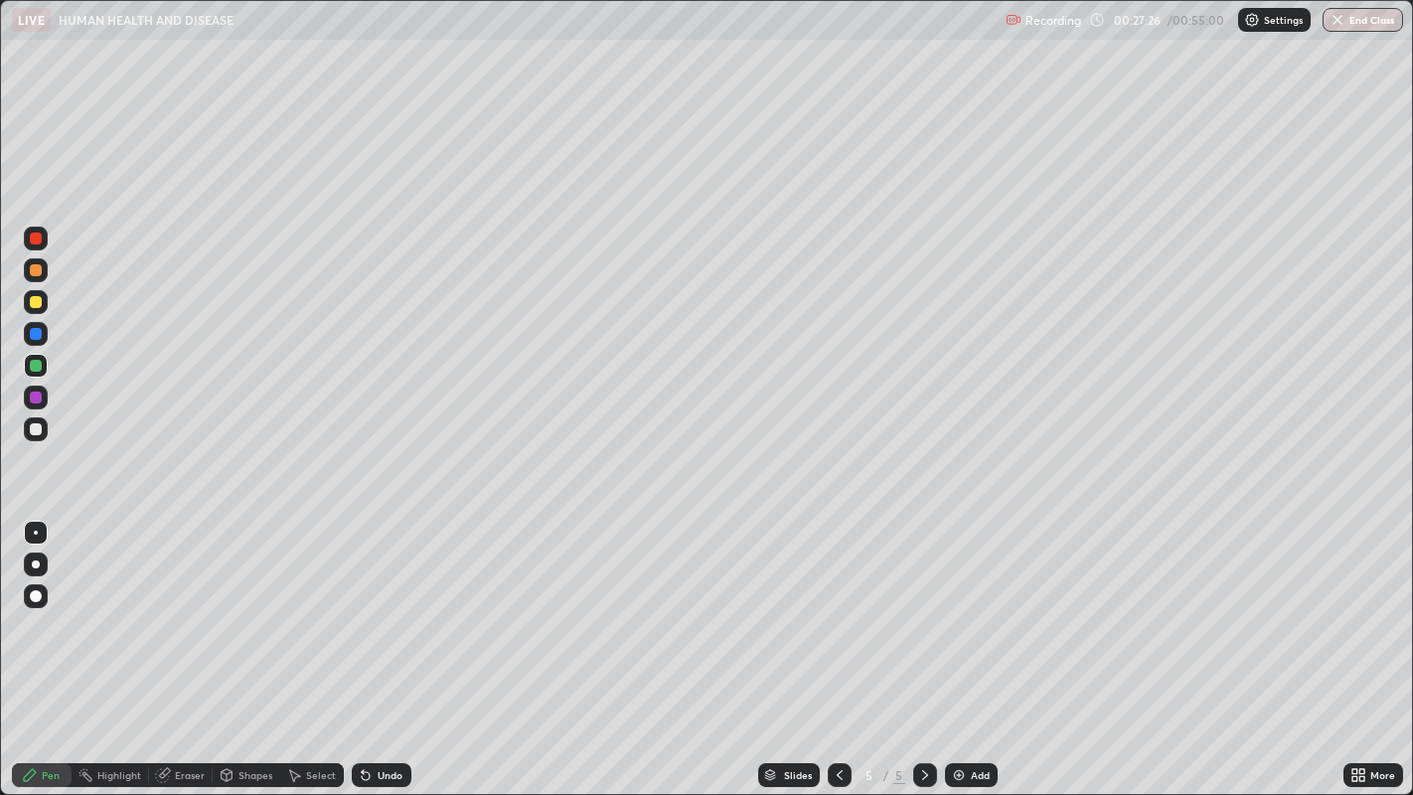
click at [34, 429] on div at bounding box center [36, 429] width 12 height 12
click at [37, 338] on div at bounding box center [36, 334] width 12 height 12
click at [37, 242] on div at bounding box center [36, 238] width 12 height 12
click at [35, 564] on div at bounding box center [36, 564] width 8 height 8
click at [31, 601] on div at bounding box center [36, 596] width 24 height 24
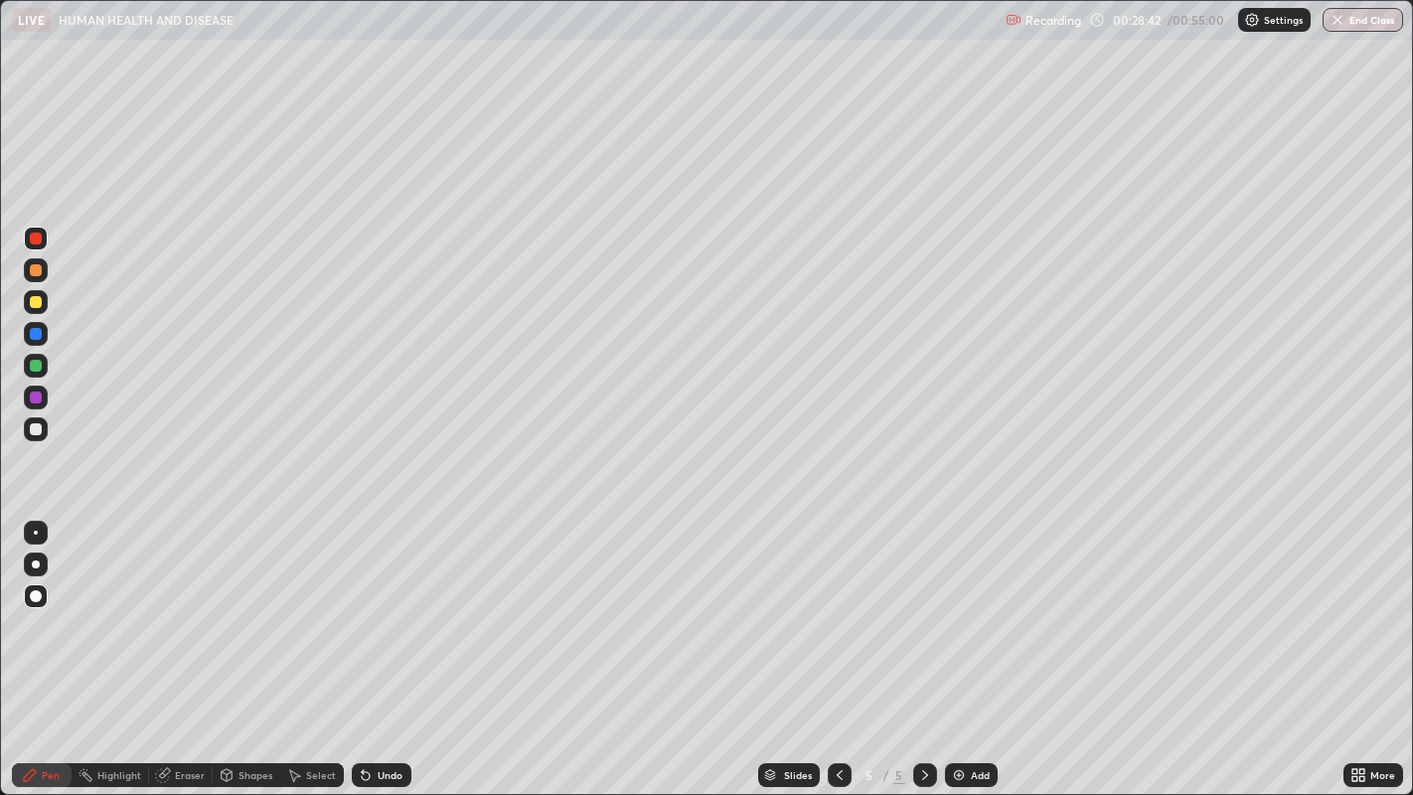
click at [183, 654] on div "Eraser" at bounding box center [190, 775] width 30 height 10
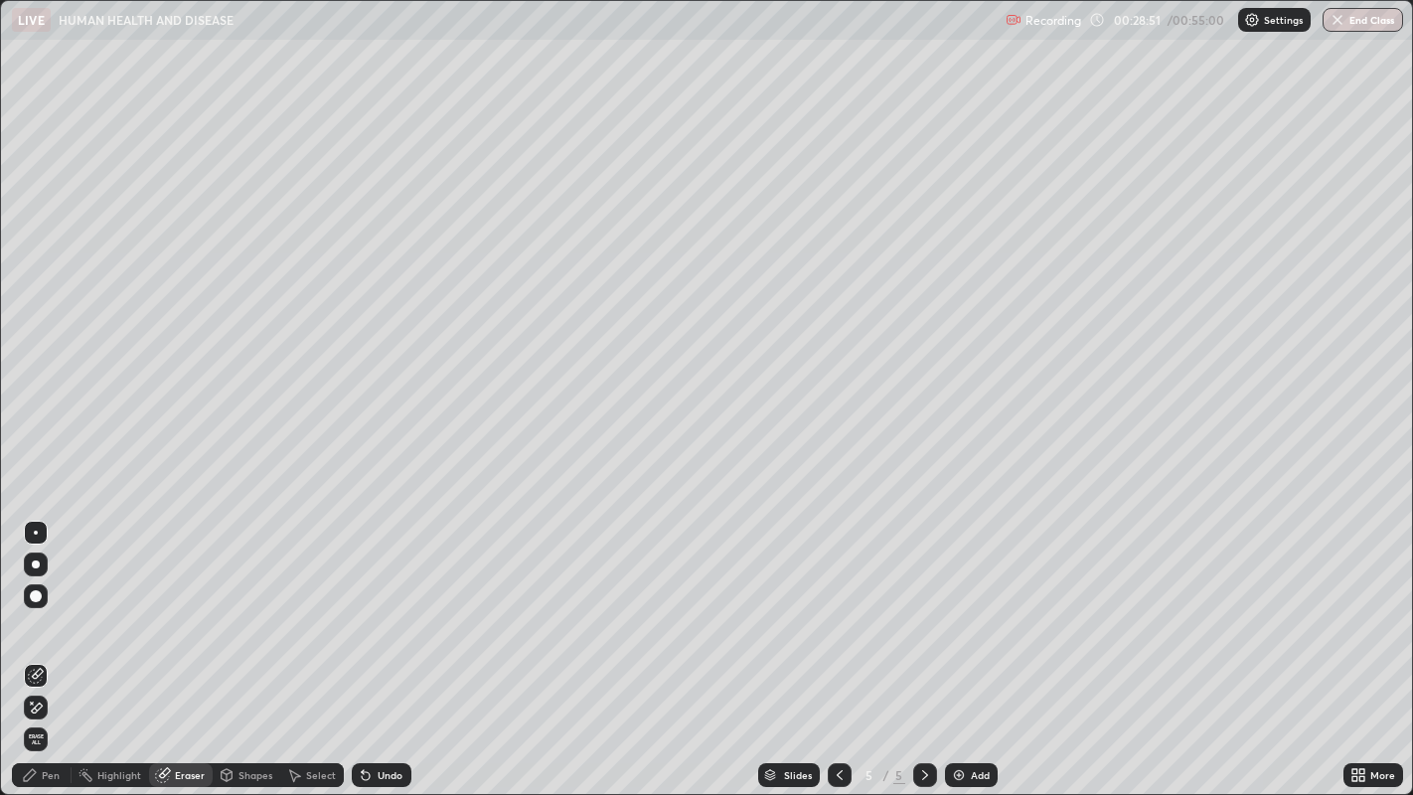
click at [43, 654] on div "Pen" at bounding box center [42, 775] width 60 height 24
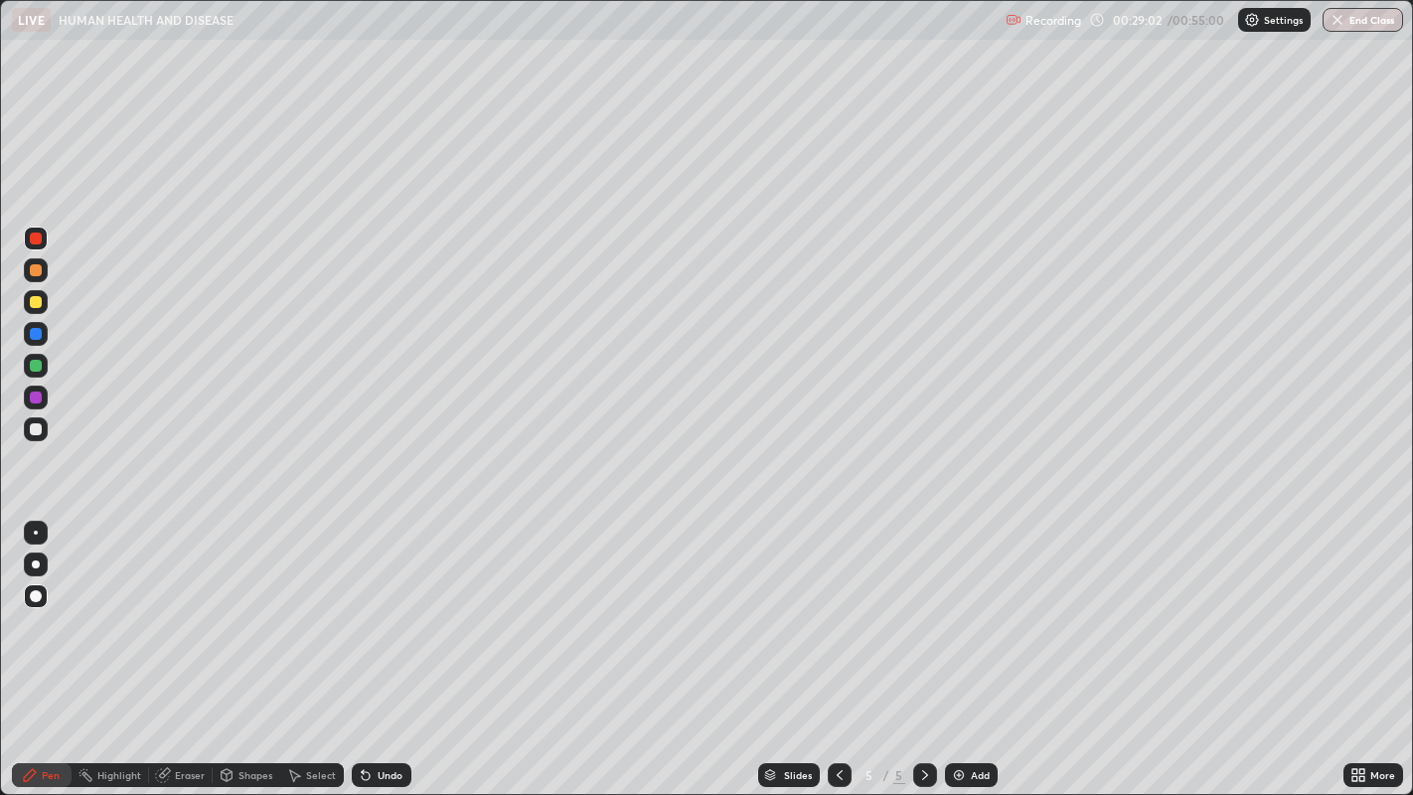
click at [34, 306] on div at bounding box center [36, 302] width 12 height 12
click at [37, 396] on div at bounding box center [36, 397] width 12 height 12
click at [35, 239] on div at bounding box center [36, 238] width 12 height 12
click at [381, 654] on div "Undo" at bounding box center [382, 775] width 60 height 24
click at [374, 654] on div "Undo" at bounding box center [382, 775] width 60 height 24
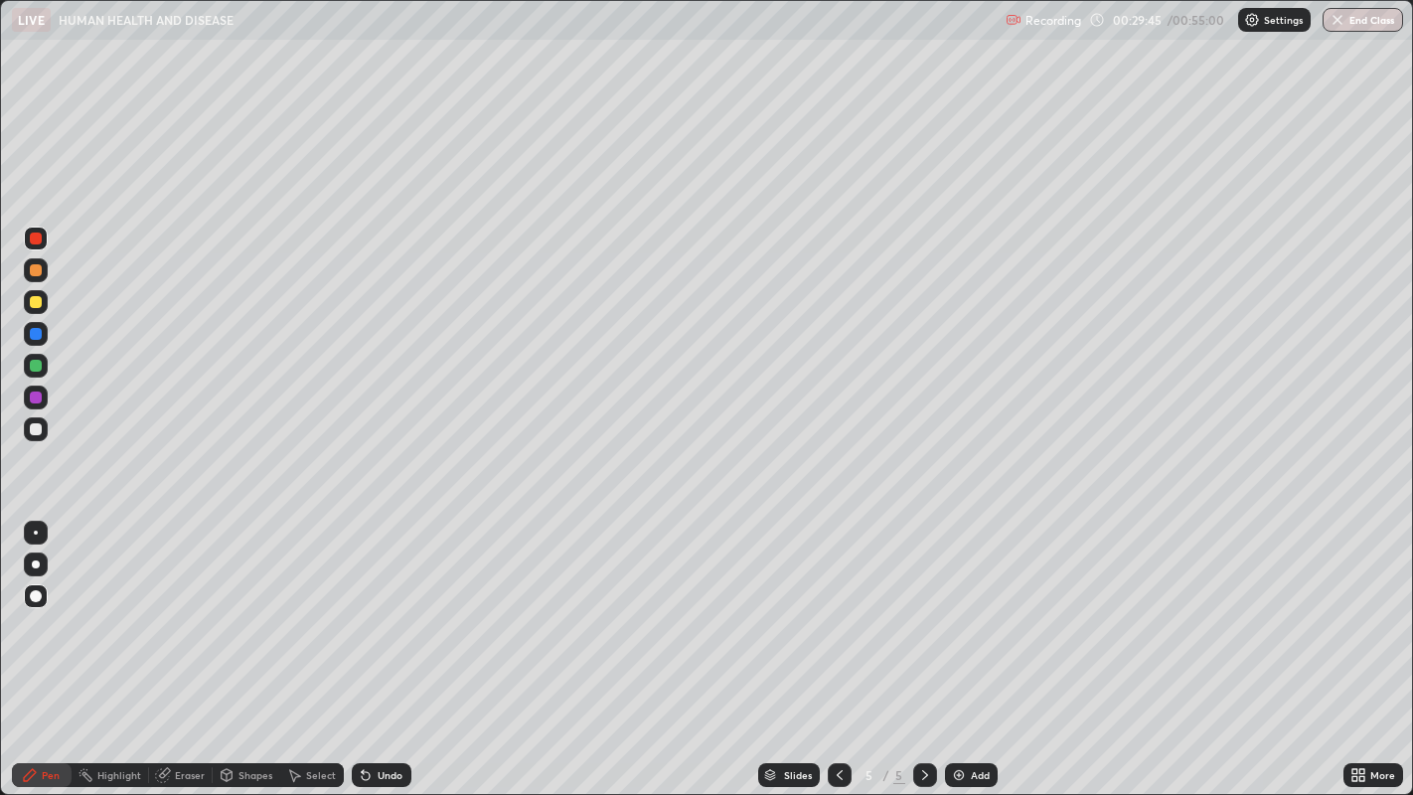
click at [378, 654] on div "Undo" at bounding box center [390, 775] width 25 height 10
click at [368, 654] on icon at bounding box center [366, 776] width 8 height 8
click at [373, 654] on div "Undo" at bounding box center [382, 775] width 60 height 24
click at [372, 654] on div "Undo" at bounding box center [382, 775] width 60 height 24
click at [36, 397] on div at bounding box center [36, 397] width 12 height 12
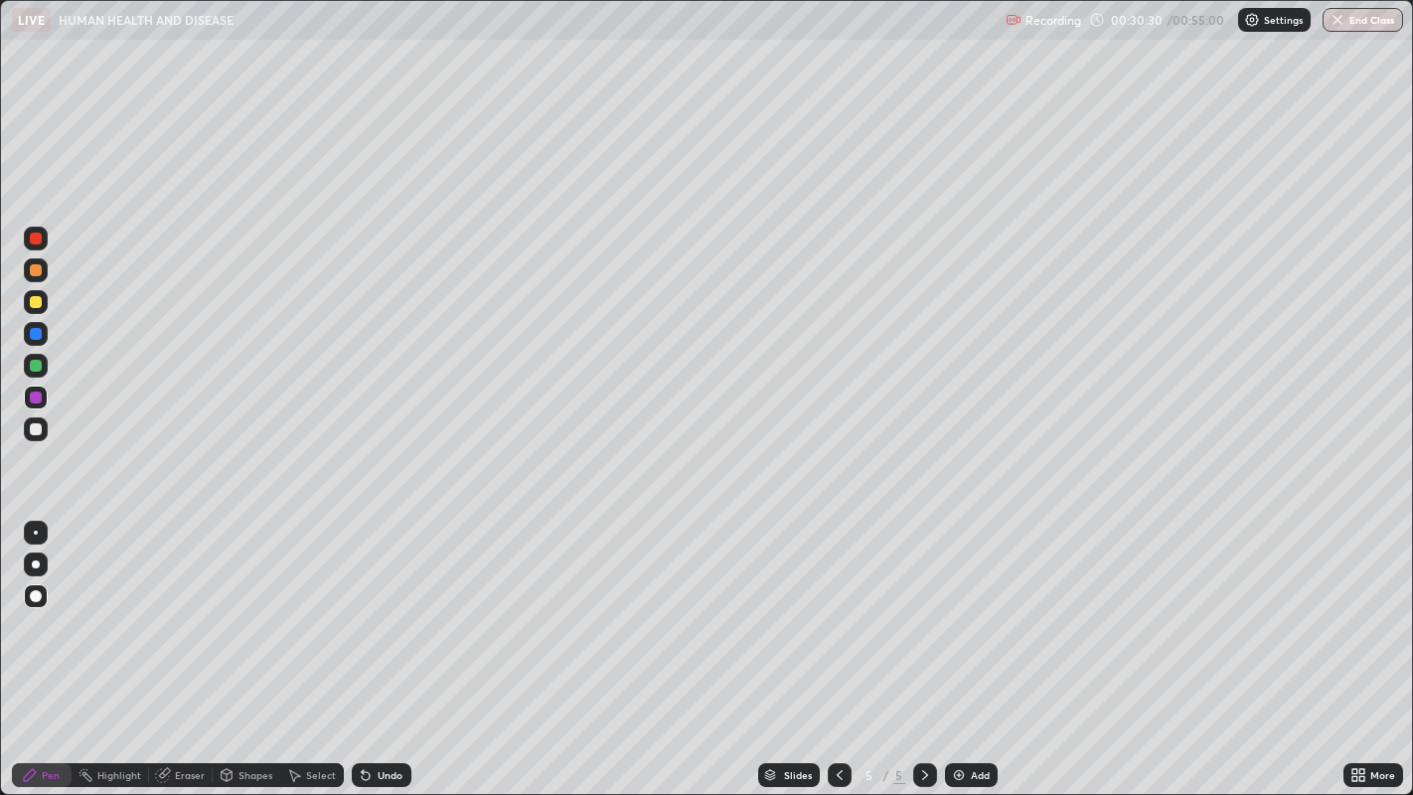
click at [31, 242] on div at bounding box center [36, 238] width 12 height 12
click at [35, 270] on div at bounding box center [36, 270] width 12 height 12
click at [36, 532] on div at bounding box center [36, 533] width 4 height 4
click at [37, 335] on div at bounding box center [36, 334] width 12 height 12
click at [966, 654] on div "Add" at bounding box center [971, 775] width 53 height 24
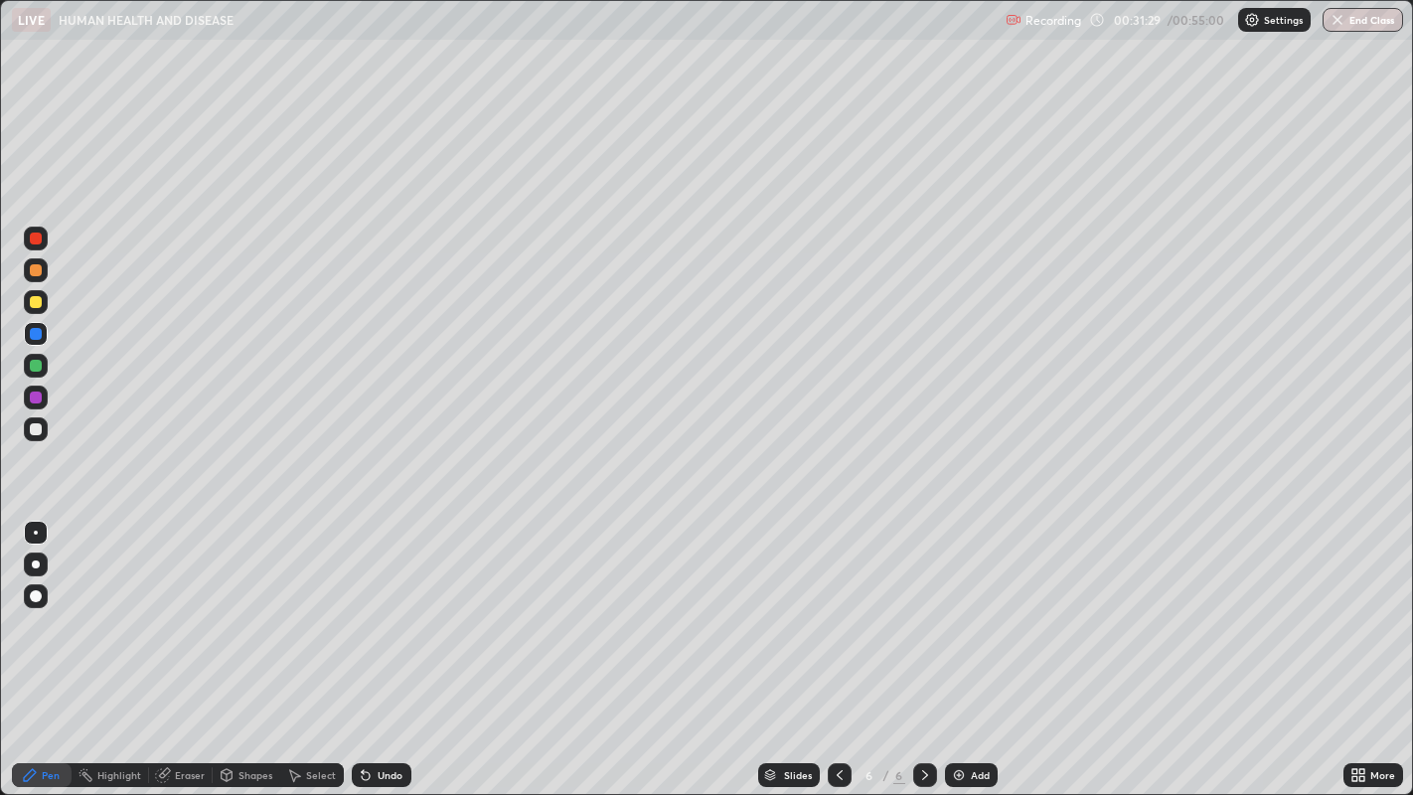
click at [36, 567] on div at bounding box center [36, 564] width 8 height 8
click at [35, 334] on div at bounding box center [36, 334] width 12 height 12
click at [31, 426] on div at bounding box center [36, 429] width 12 height 12
click at [37, 430] on div at bounding box center [36, 429] width 12 height 12
click at [35, 532] on div at bounding box center [36, 533] width 4 height 4
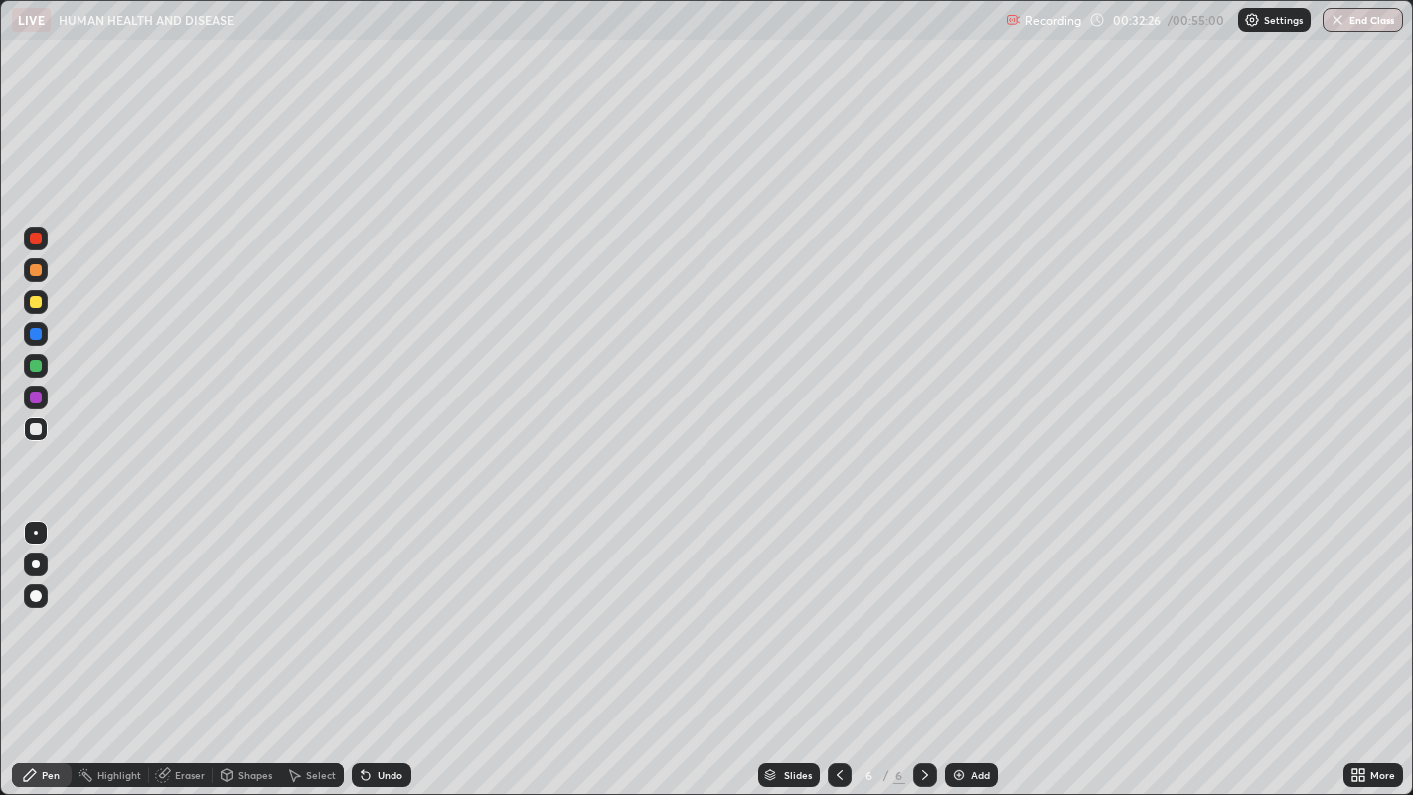
click at [35, 563] on div at bounding box center [36, 564] width 8 height 8
click at [35, 399] on div at bounding box center [36, 397] width 12 height 12
click at [36, 428] on div at bounding box center [36, 429] width 12 height 12
click at [46, 535] on div at bounding box center [36, 533] width 24 height 24
click at [38, 370] on div at bounding box center [36, 366] width 12 height 12
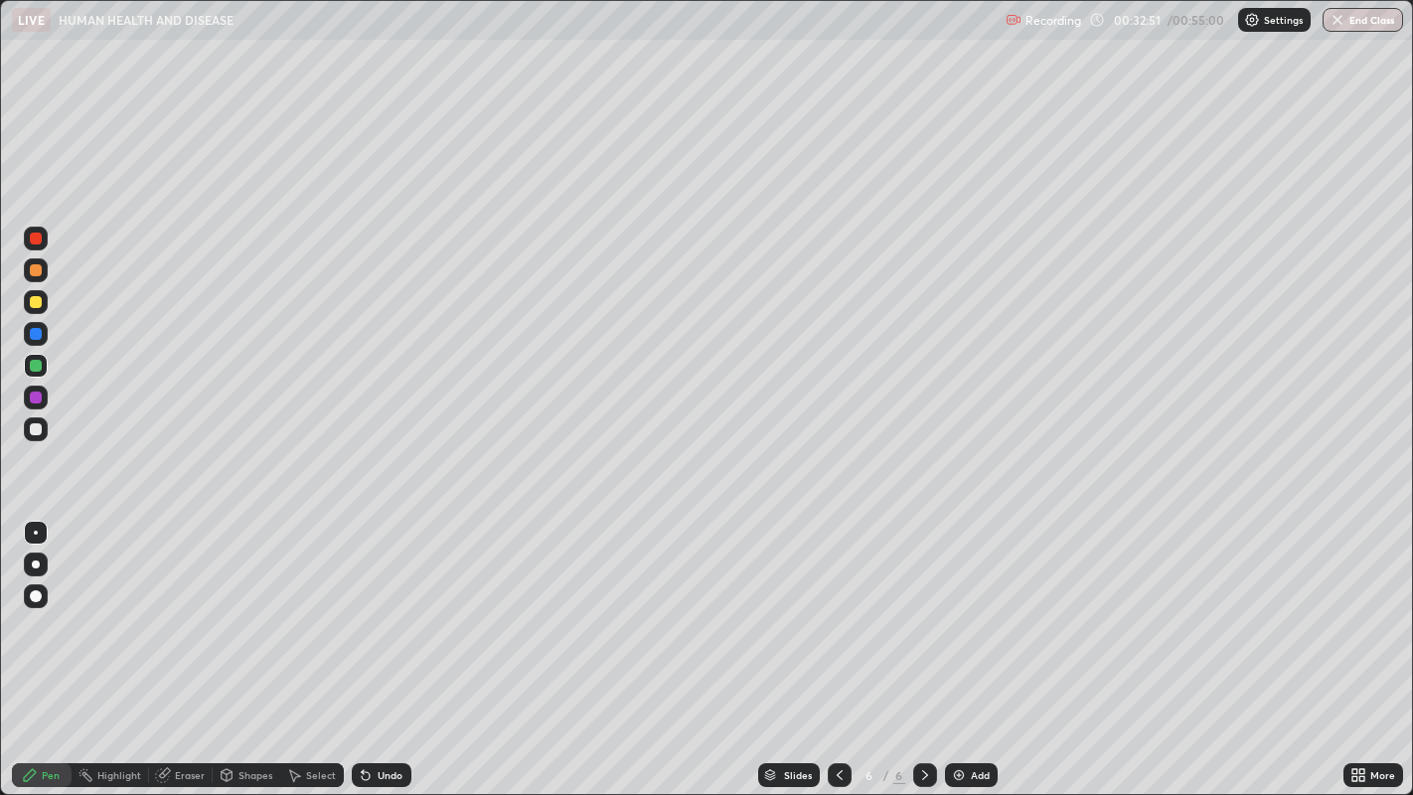
click at [38, 561] on div at bounding box center [36, 564] width 8 height 8
click at [32, 396] on div at bounding box center [36, 397] width 12 height 12
click at [34, 306] on div at bounding box center [36, 302] width 12 height 12
click at [836, 654] on icon at bounding box center [840, 775] width 16 height 16
click at [41, 371] on div at bounding box center [36, 366] width 24 height 24
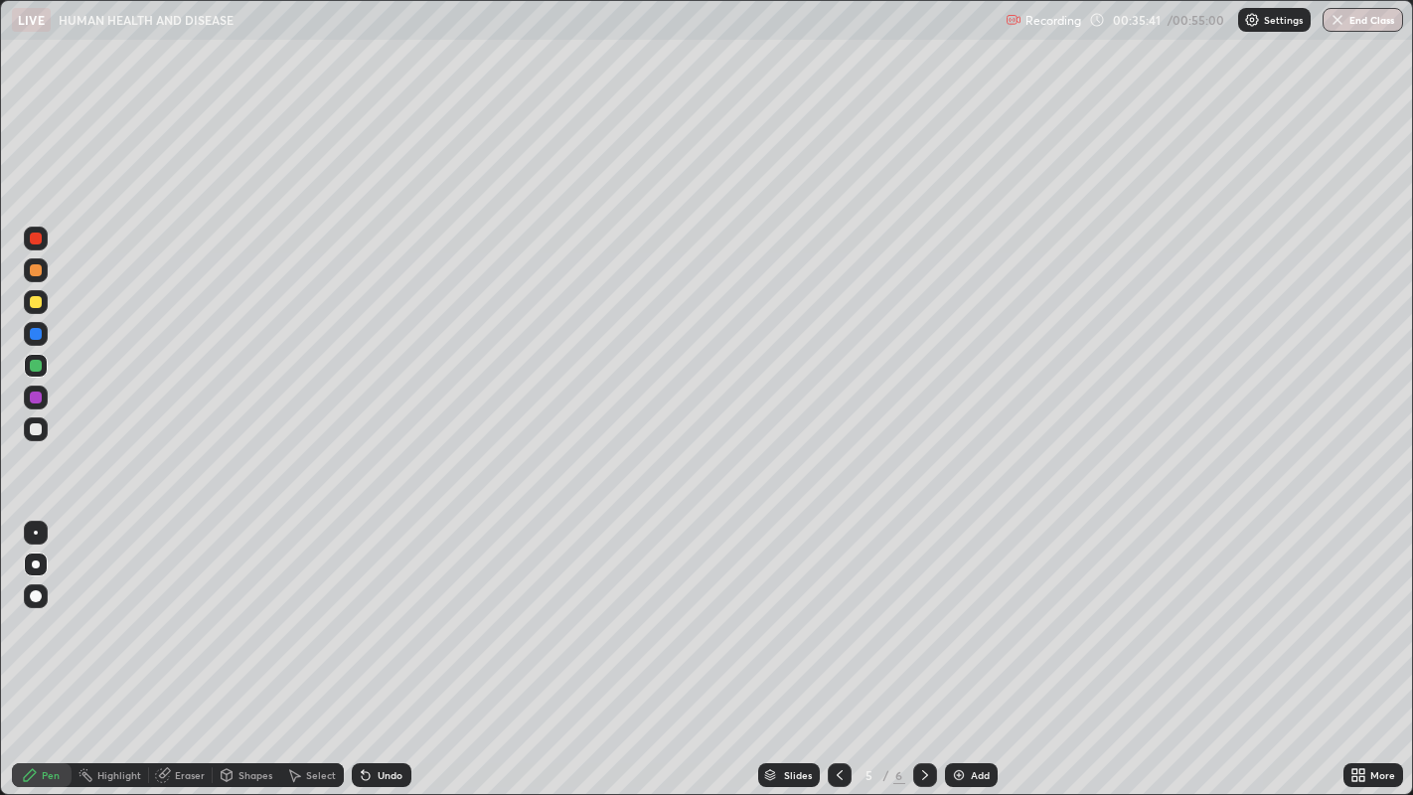
click at [41, 398] on div at bounding box center [36, 397] width 12 height 12
click at [34, 312] on div at bounding box center [36, 302] width 24 height 24
click at [37, 431] on div at bounding box center [36, 429] width 12 height 12
click at [35, 532] on div at bounding box center [36, 533] width 4 height 4
click at [31, 272] on div at bounding box center [36, 270] width 12 height 12
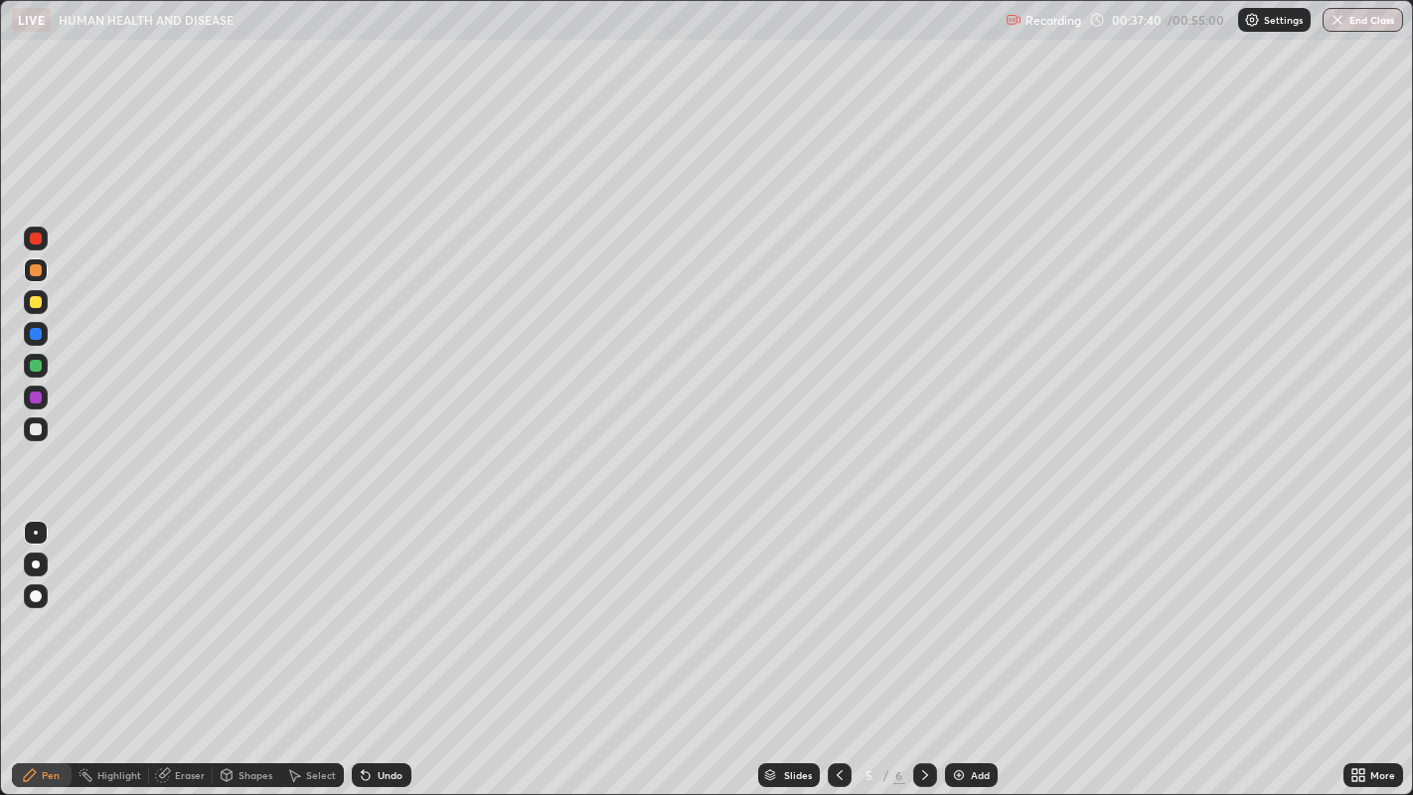
click at [40, 244] on div at bounding box center [36, 239] width 24 height 24
click at [33, 428] on div at bounding box center [36, 429] width 12 height 12
click at [38, 431] on div at bounding box center [36, 429] width 12 height 12
click at [35, 532] on div at bounding box center [36, 533] width 4 height 4
click at [40, 402] on div at bounding box center [36, 397] width 24 height 24
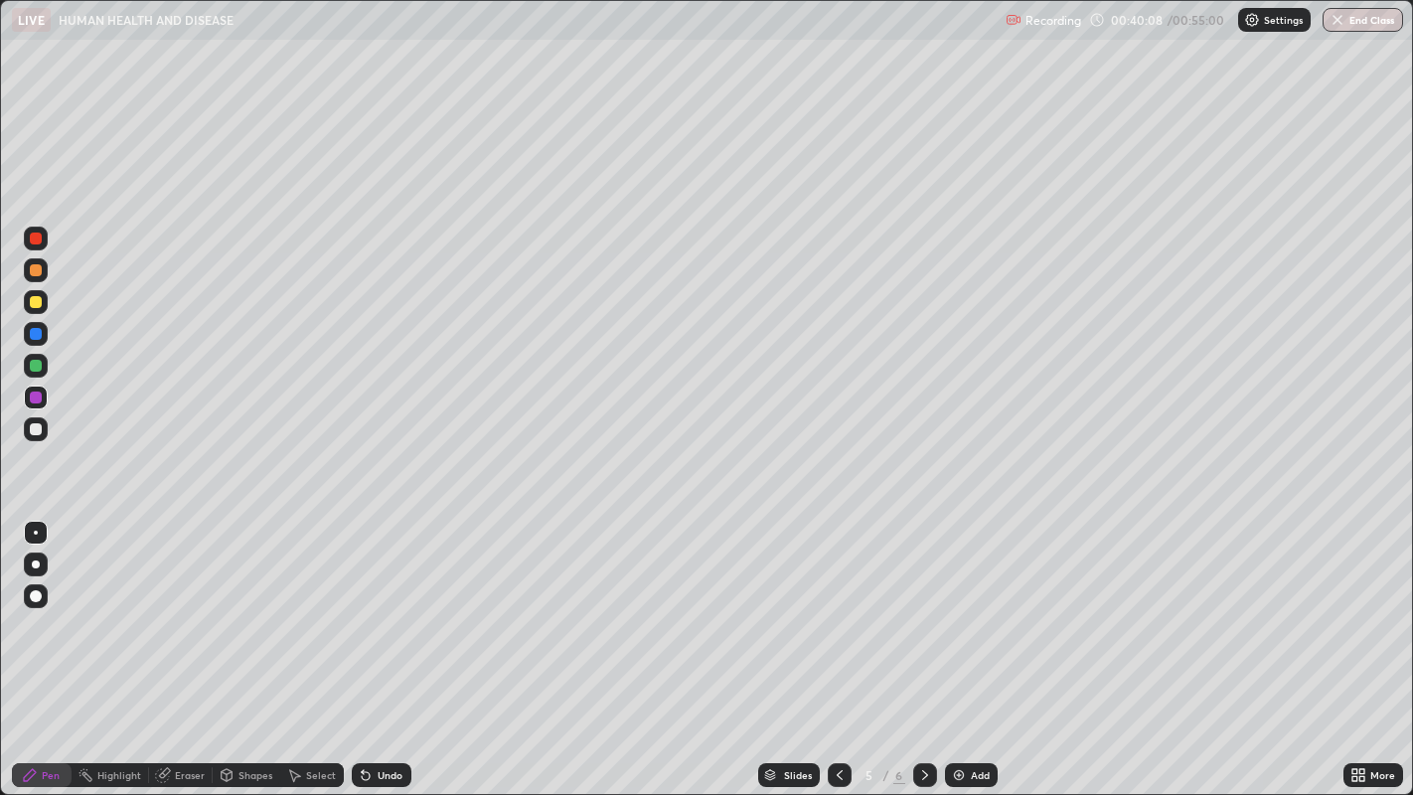
click at [191, 654] on div "Eraser" at bounding box center [190, 775] width 30 height 10
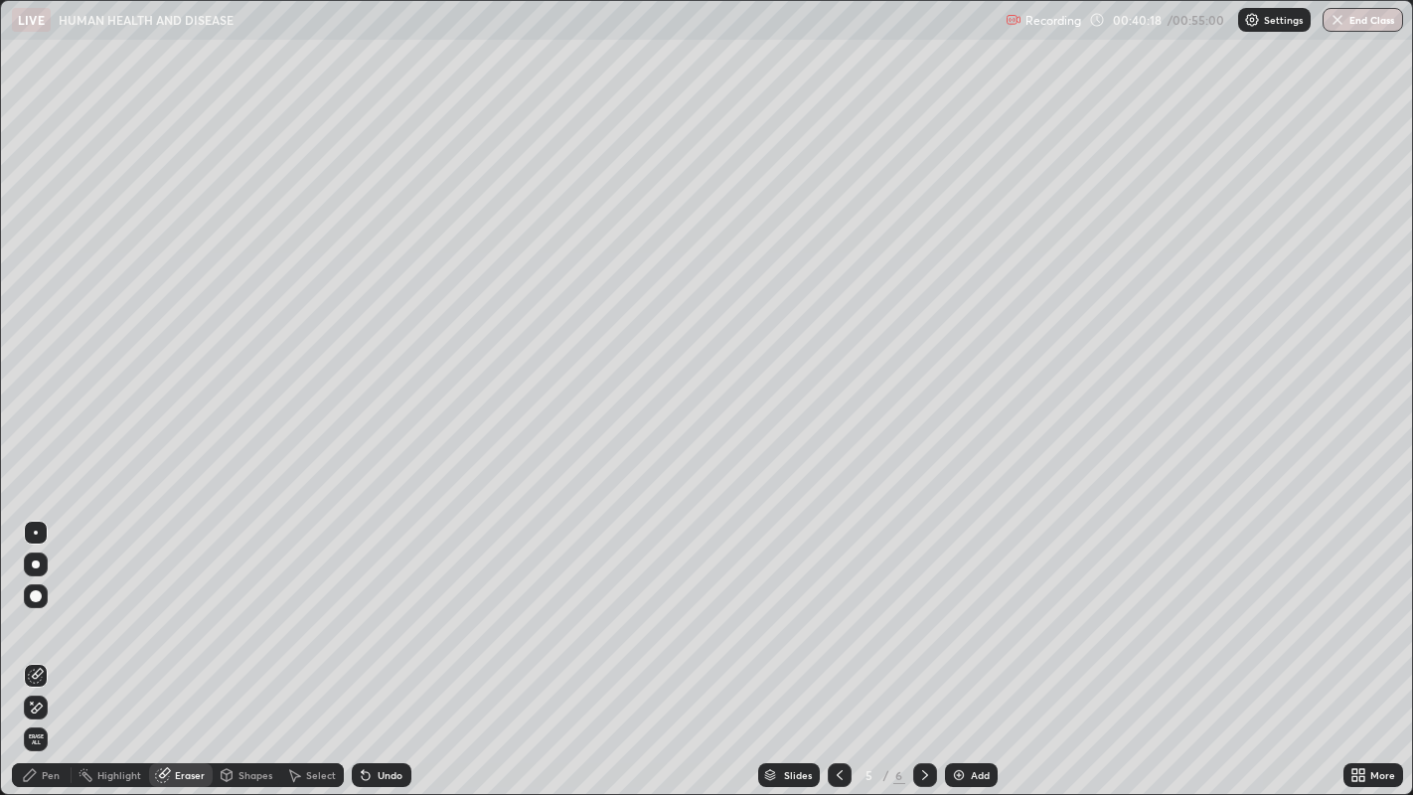
click at [47, 654] on div "Pen" at bounding box center [42, 775] width 60 height 24
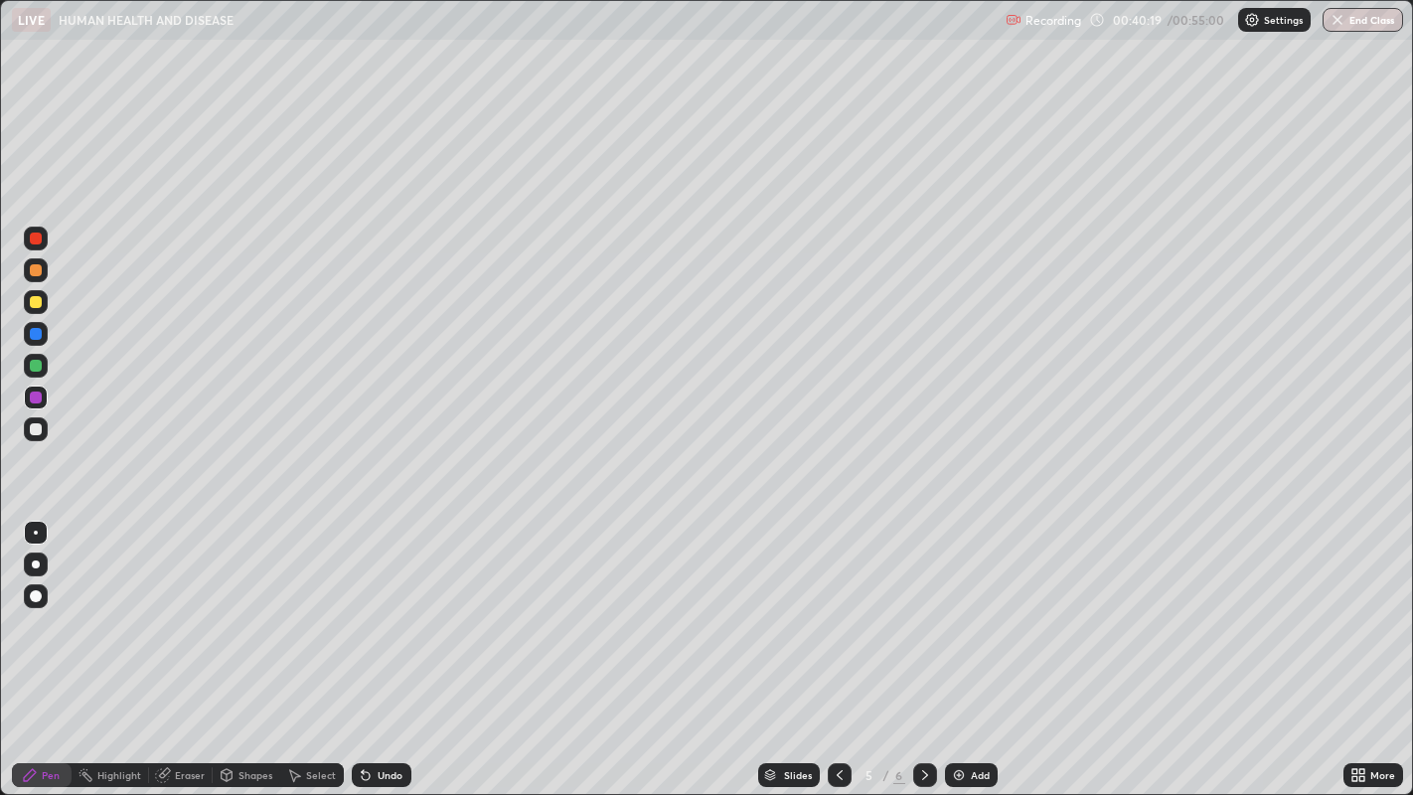
click at [34, 298] on div at bounding box center [36, 302] width 12 height 12
click at [35, 564] on div at bounding box center [36, 564] width 8 height 8
click at [35, 532] on div at bounding box center [36, 533] width 4 height 4
click at [37, 402] on div at bounding box center [36, 397] width 12 height 12
click at [386, 654] on div "Undo" at bounding box center [390, 775] width 25 height 10
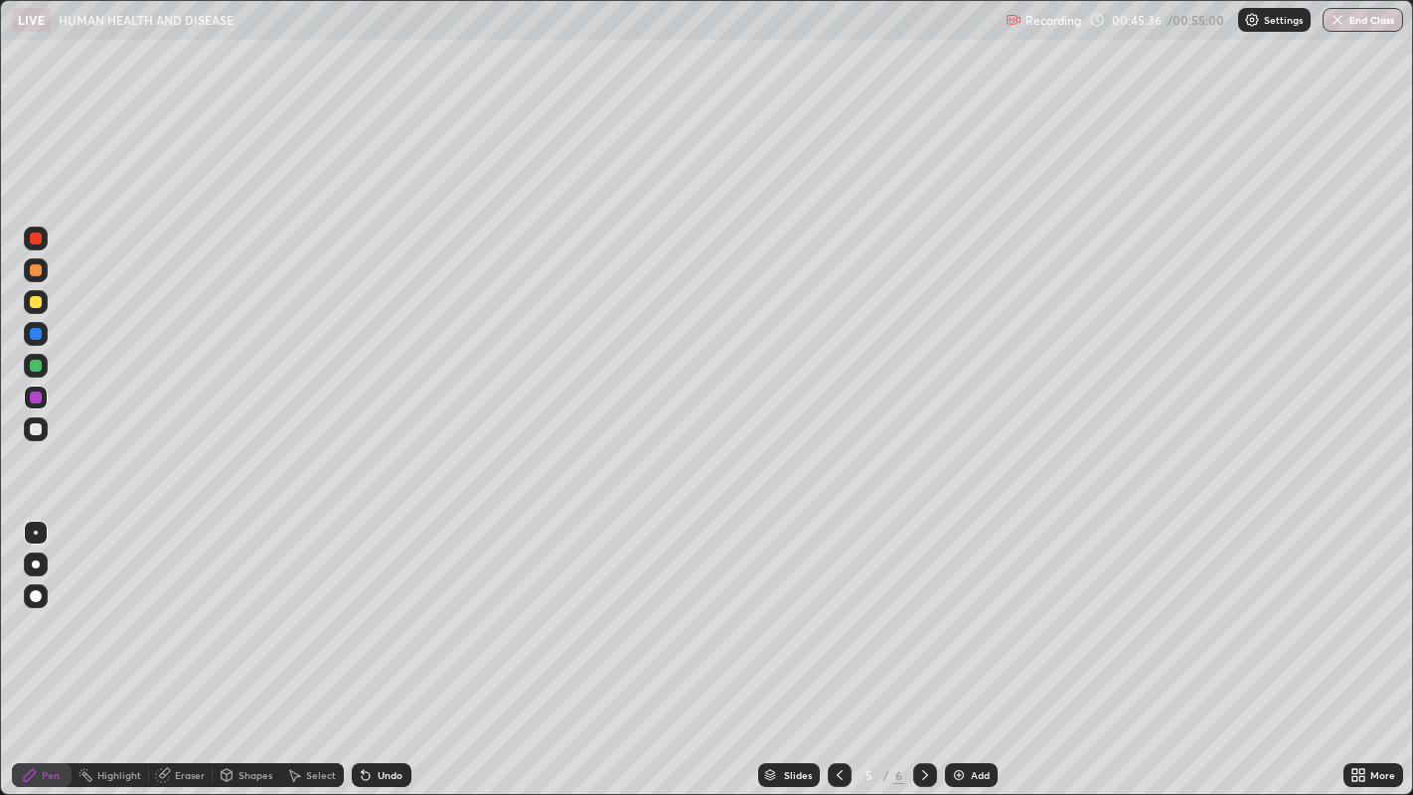
click at [922, 654] on icon at bounding box center [925, 775] width 16 height 16
click at [306, 654] on div "Select" at bounding box center [321, 775] width 30 height 10
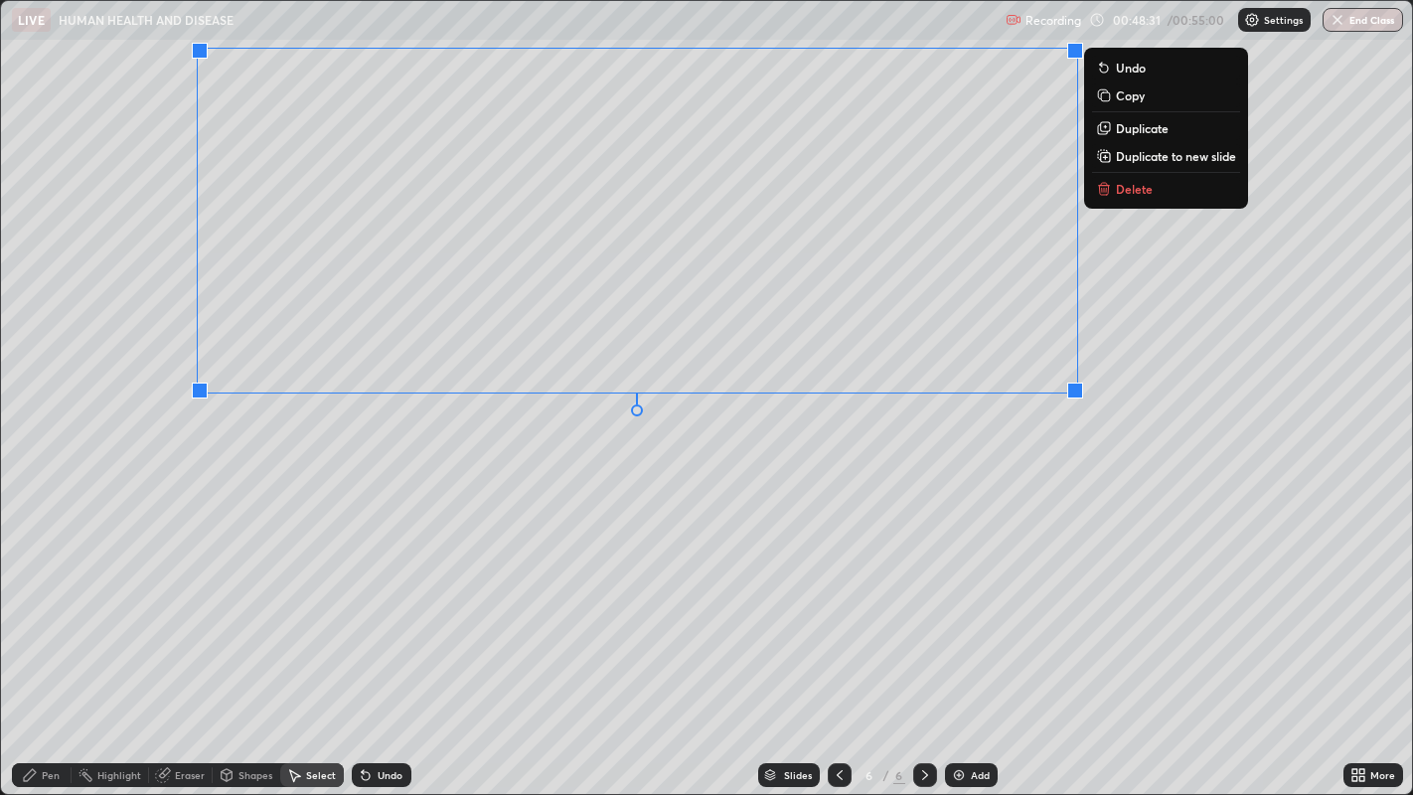
click at [50, 654] on div "Pen" at bounding box center [51, 775] width 18 height 10
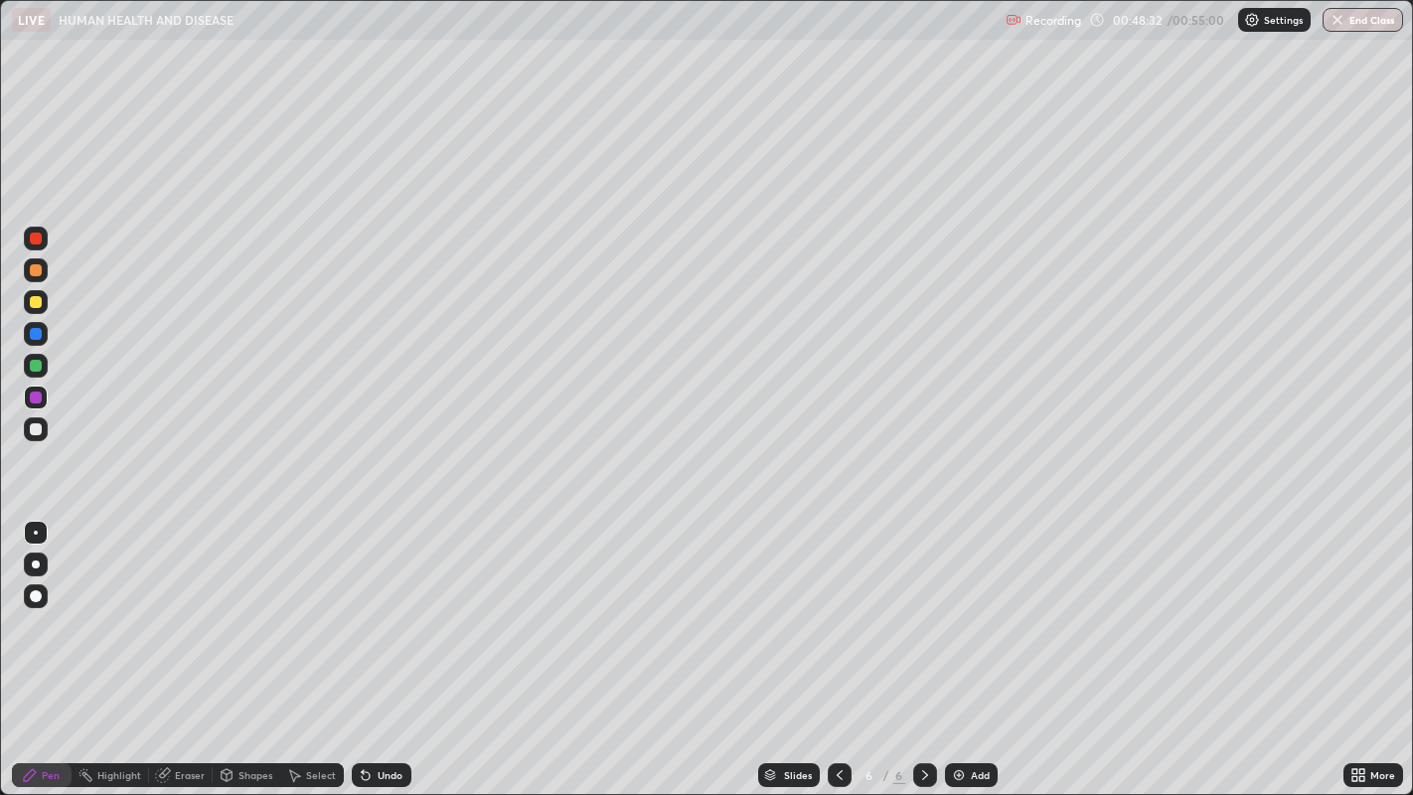
click at [37, 401] on div at bounding box center [36, 397] width 12 height 12
click at [34, 368] on div at bounding box center [36, 366] width 12 height 12
click at [39, 333] on div at bounding box center [36, 334] width 12 height 12
click at [34, 563] on div at bounding box center [36, 564] width 8 height 8
click at [32, 272] on div at bounding box center [36, 270] width 12 height 12
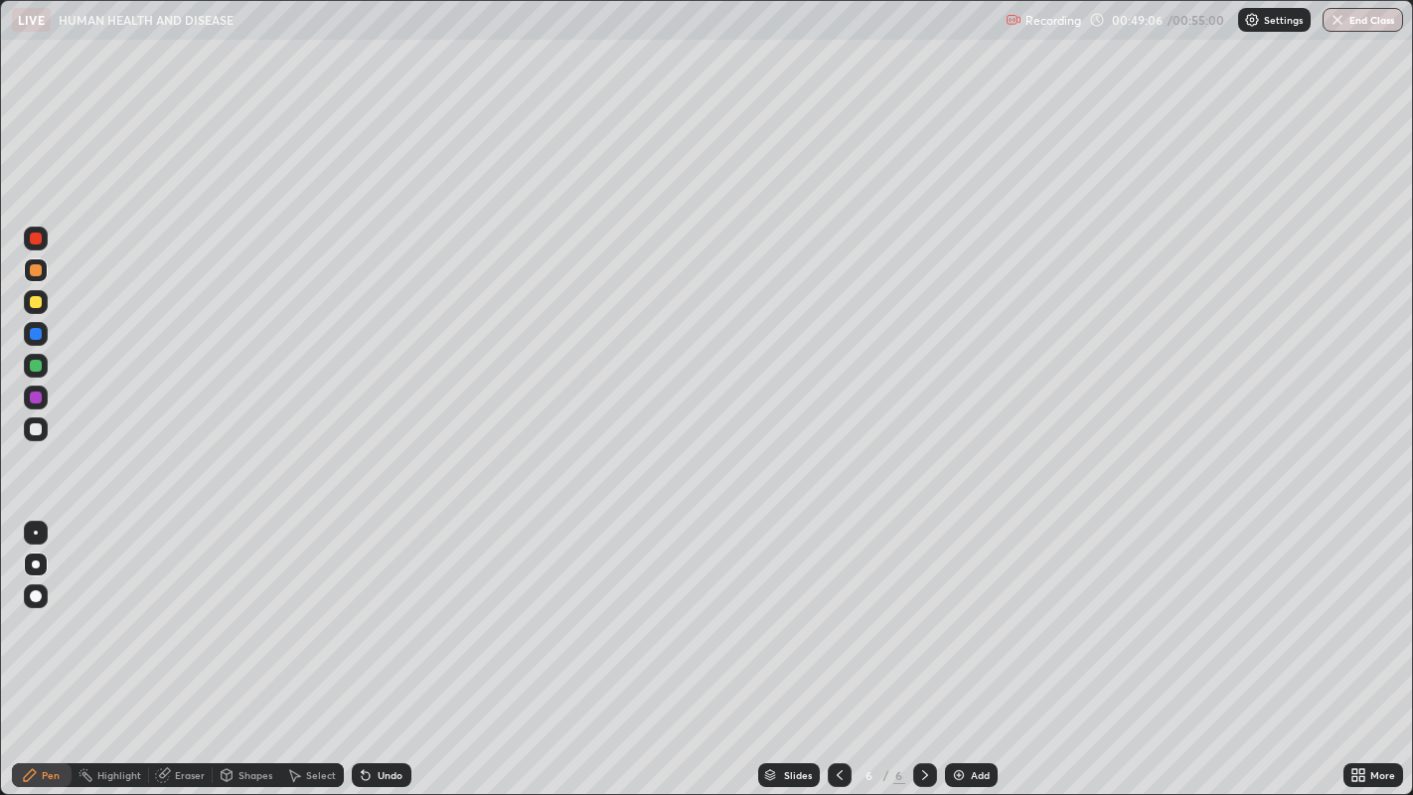
click at [1354, 654] on icon at bounding box center [1354, 778] width 5 height 5
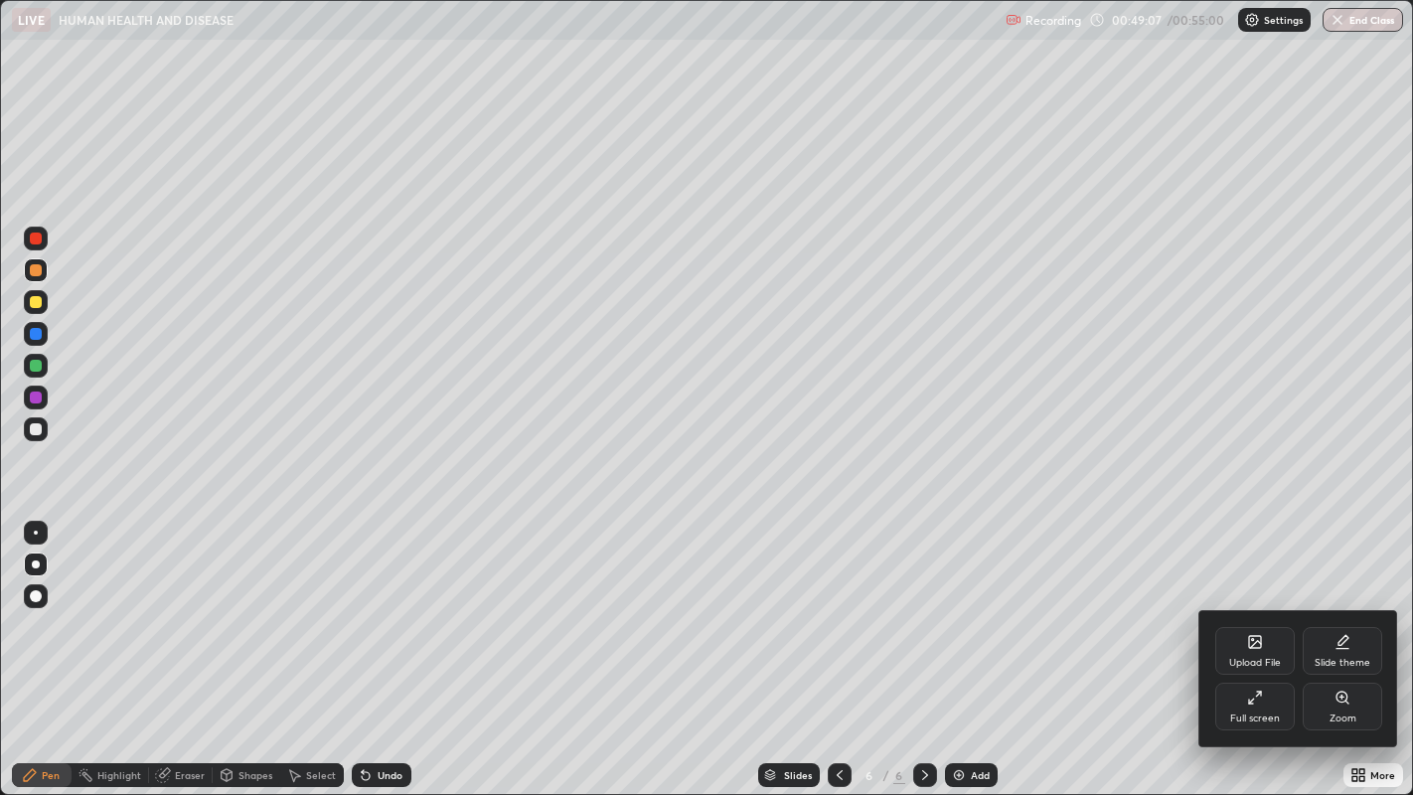
click at [1233, 654] on div "Full screen" at bounding box center [1255, 718] width 50 height 10
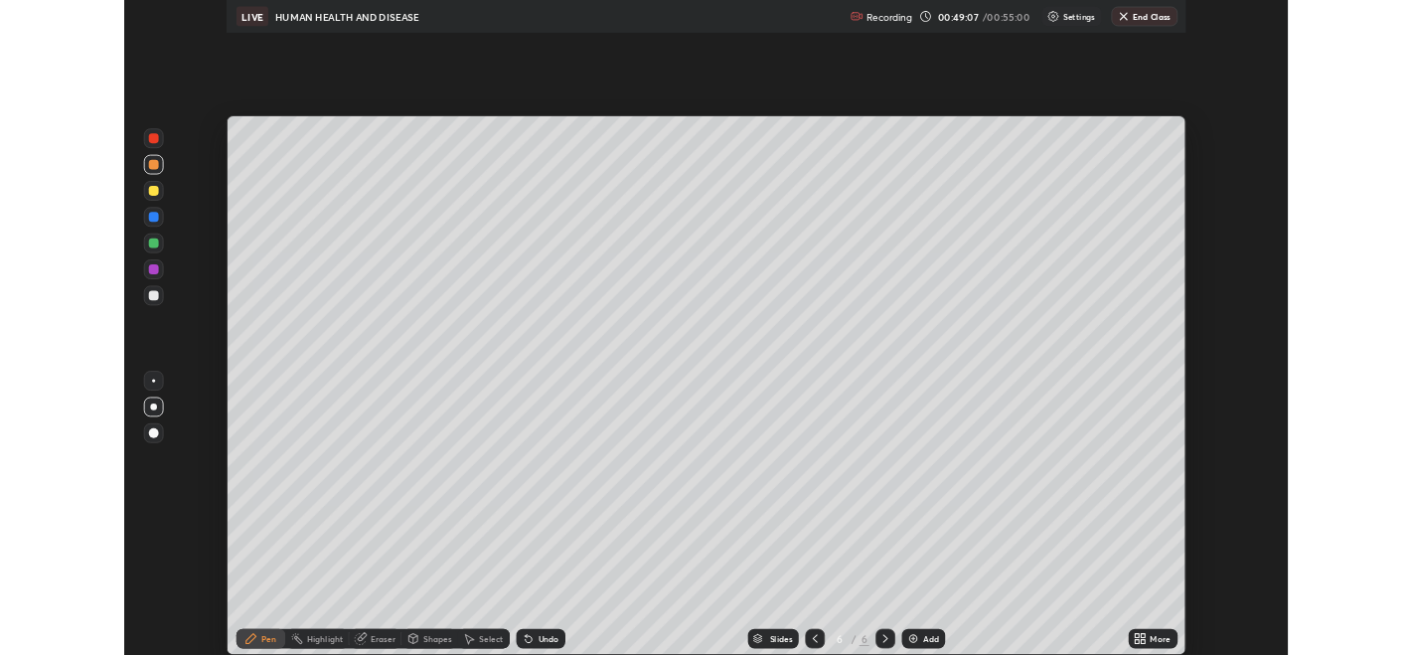
scroll to position [98691, 97932]
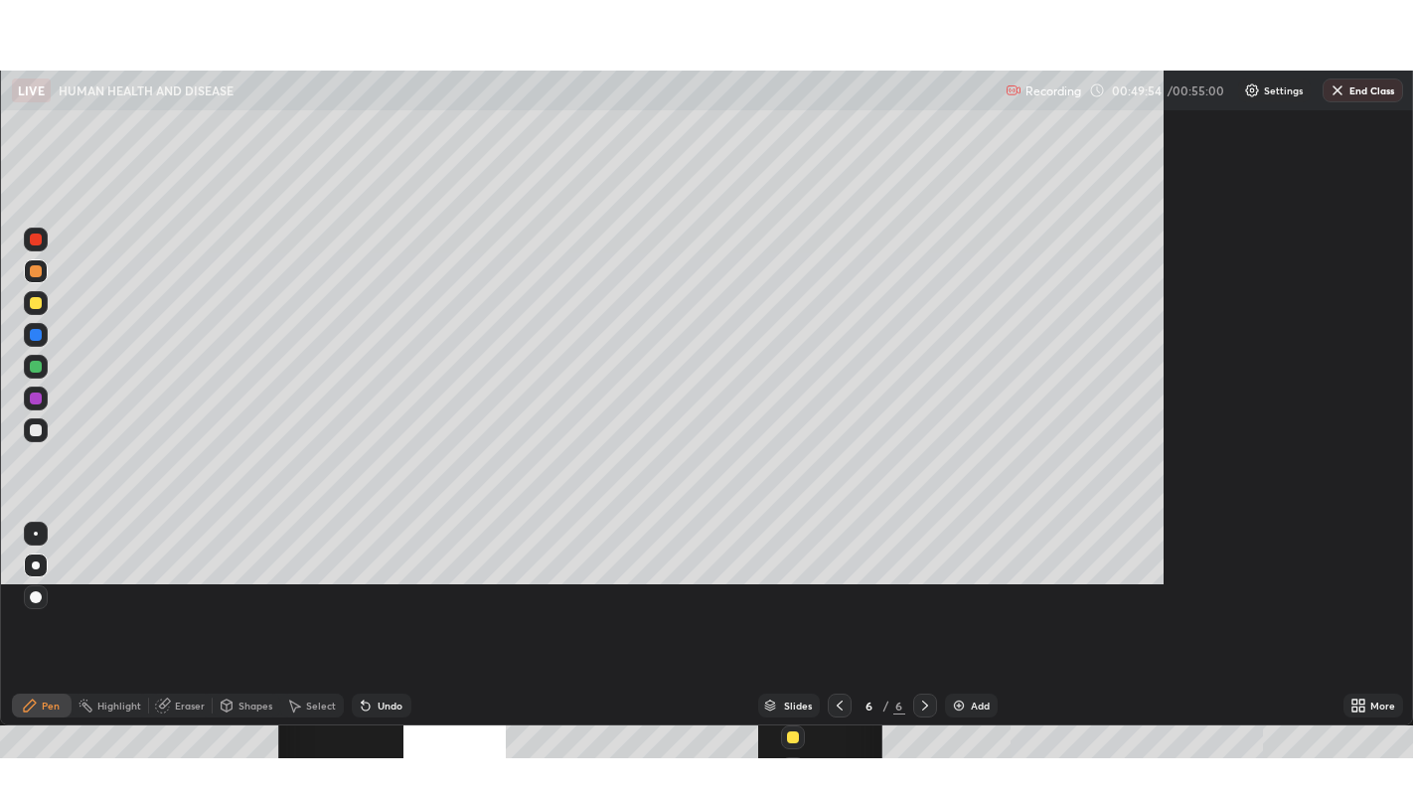
scroll to position [795, 1413]
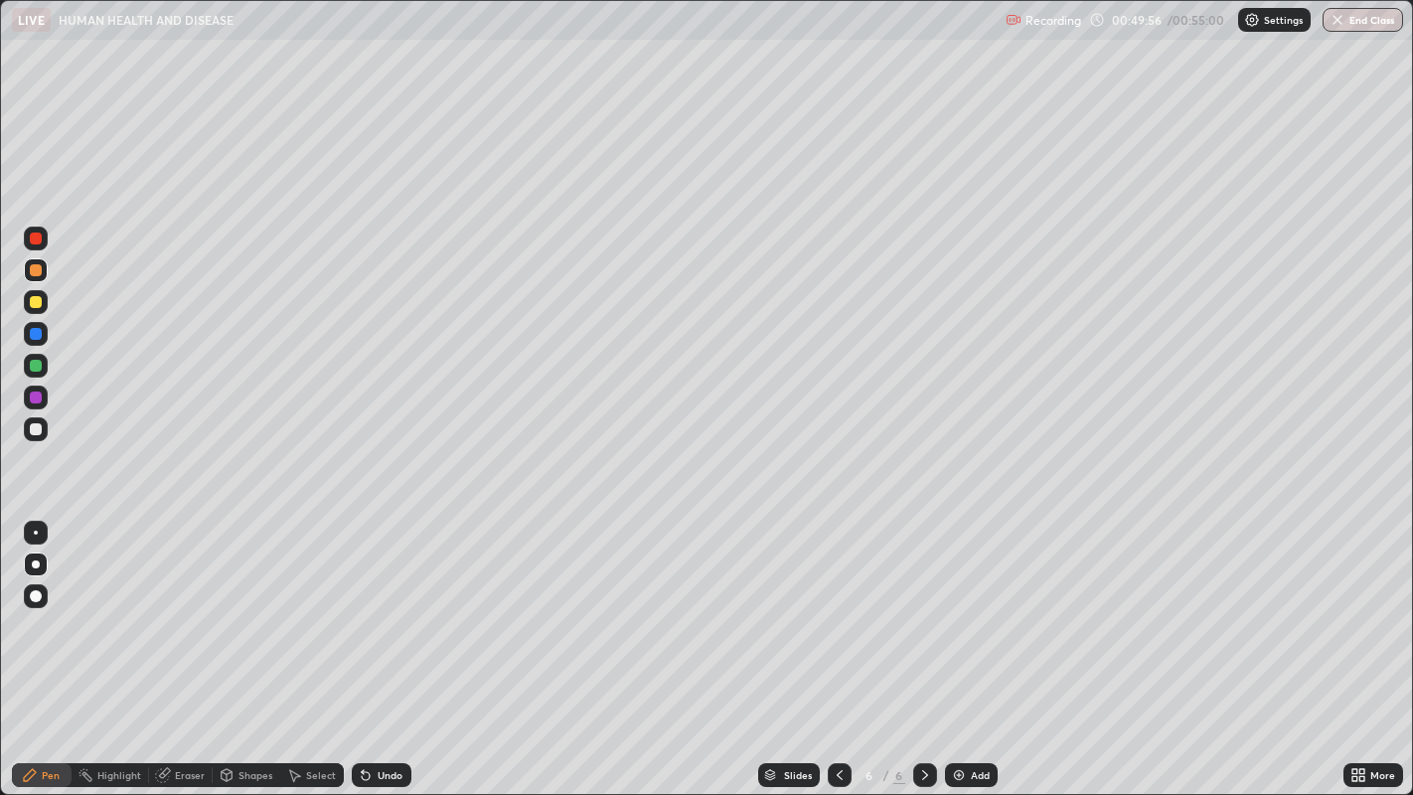
click at [381, 654] on div "Undo" at bounding box center [382, 775] width 60 height 24
click at [35, 275] on div at bounding box center [36, 270] width 12 height 12
click at [38, 367] on div at bounding box center [36, 366] width 12 height 12
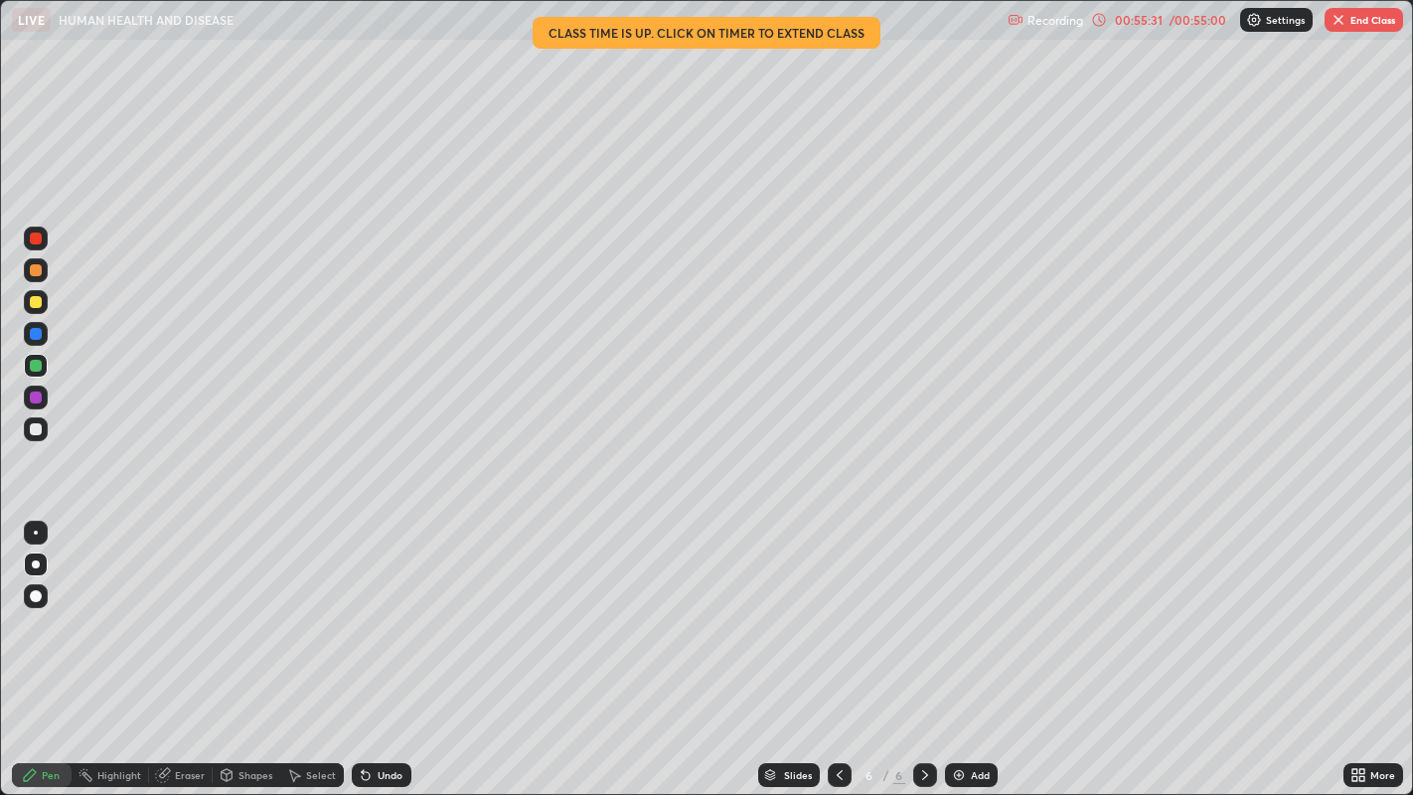
click at [32, 268] on div at bounding box center [36, 270] width 12 height 12
click at [837, 654] on icon at bounding box center [840, 775] width 16 height 16
click at [836, 654] on icon at bounding box center [840, 775] width 16 height 16
click at [836, 654] on icon at bounding box center [839, 775] width 6 height 10
click at [836, 654] on icon at bounding box center [840, 775] width 16 height 16
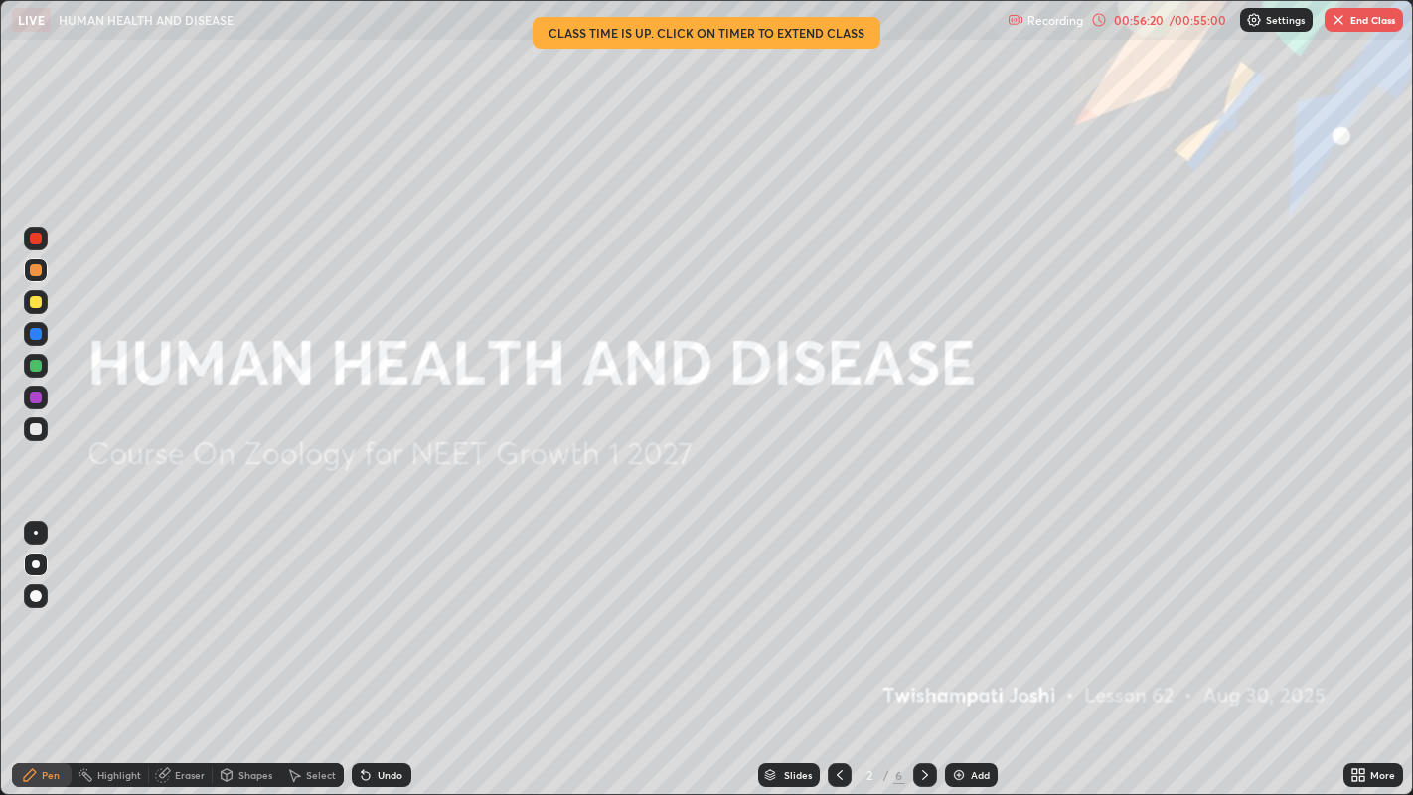
click at [922, 654] on icon at bounding box center [925, 775] width 16 height 16
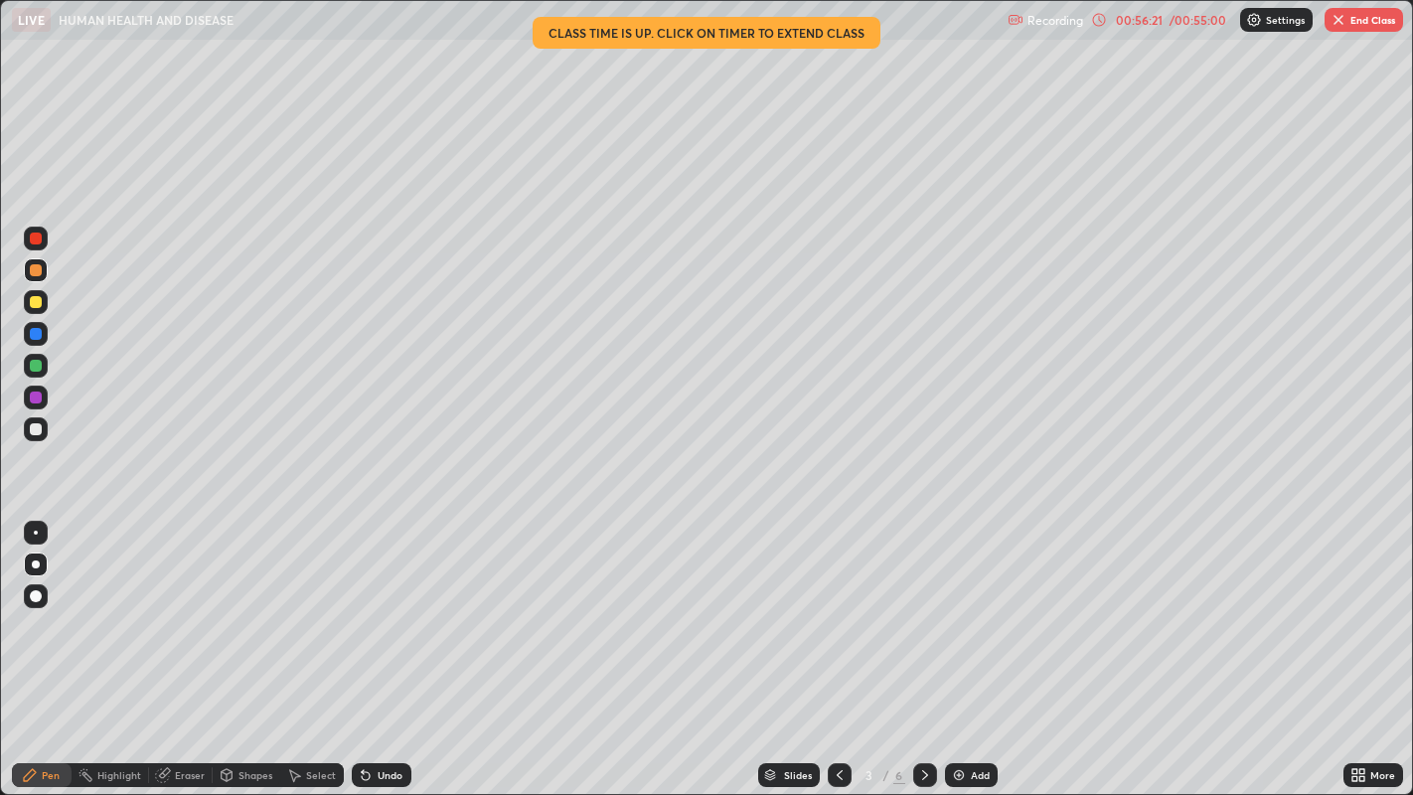
click at [922, 654] on icon at bounding box center [925, 775] width 16 height 16
click at [921, 654] on icon at bounding box center [925, 775] width 16 height 16
click at [924, 654] on icon at bounding box center [925, 775] width 16 height 16
click at [922, 654] on icon at bounding box center [925, 775] width 16 height 16
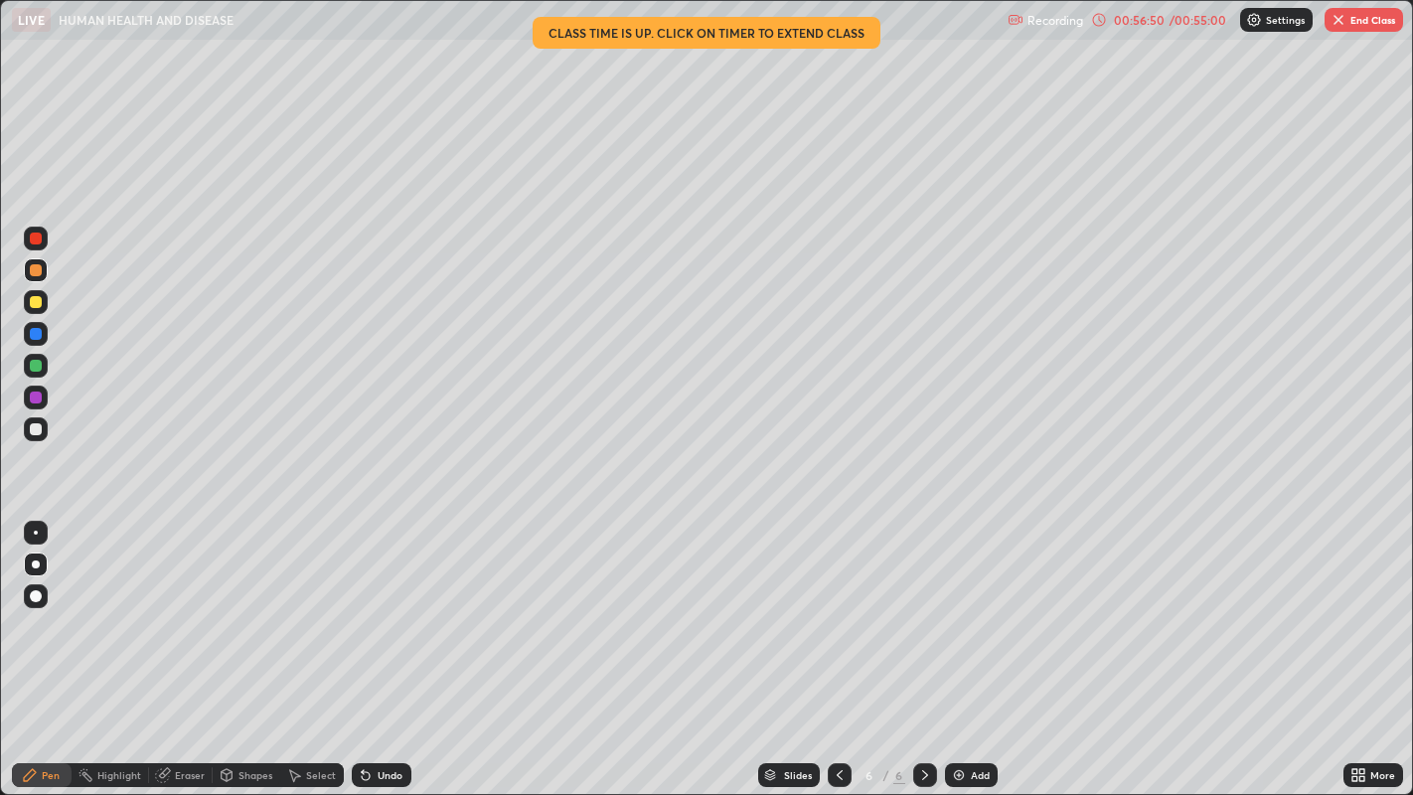
click at [1363, 22] on button "End Class" at bounding box center [1363, 20] width 78 height 24
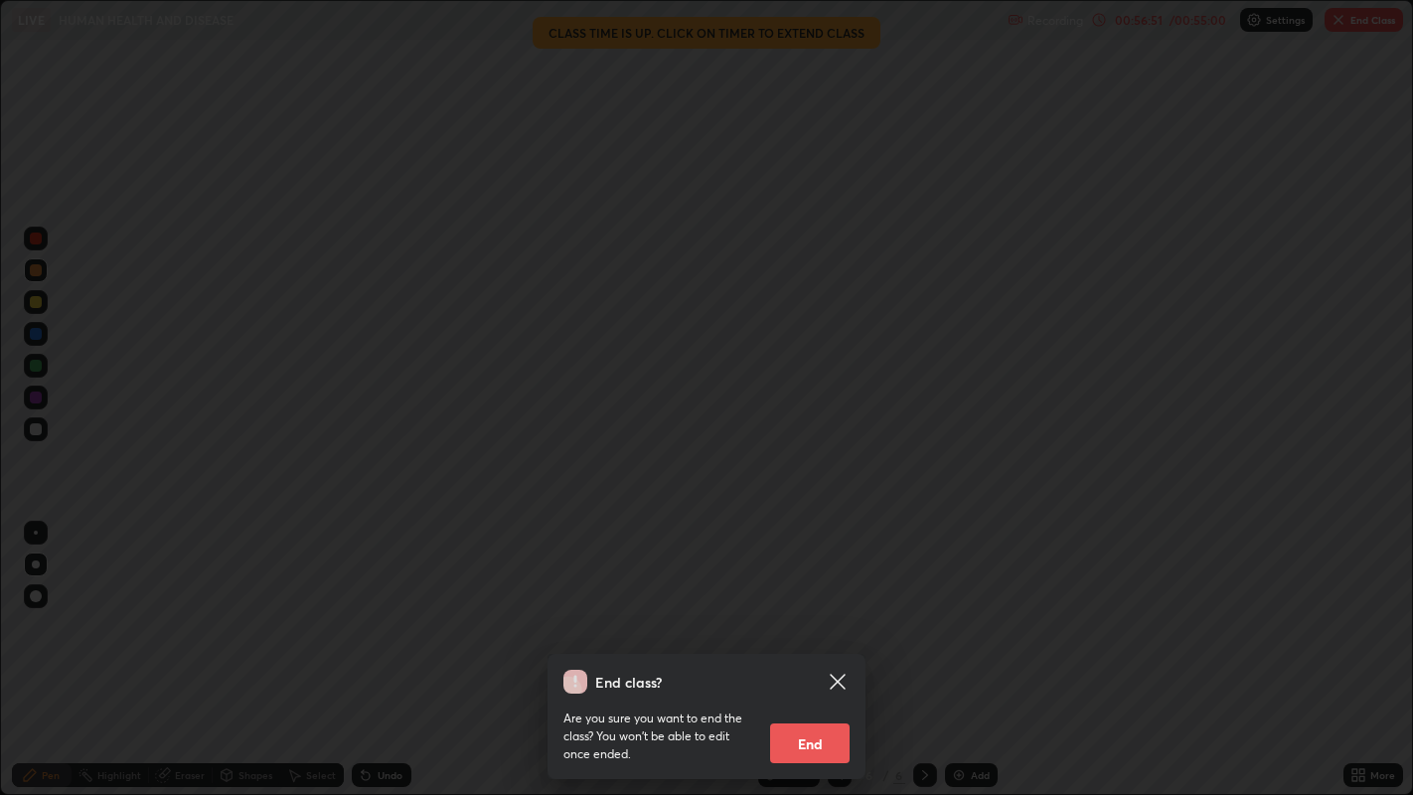
click at [820, 654] on button "End" at bounding box center [809, 743] width 79 height 40
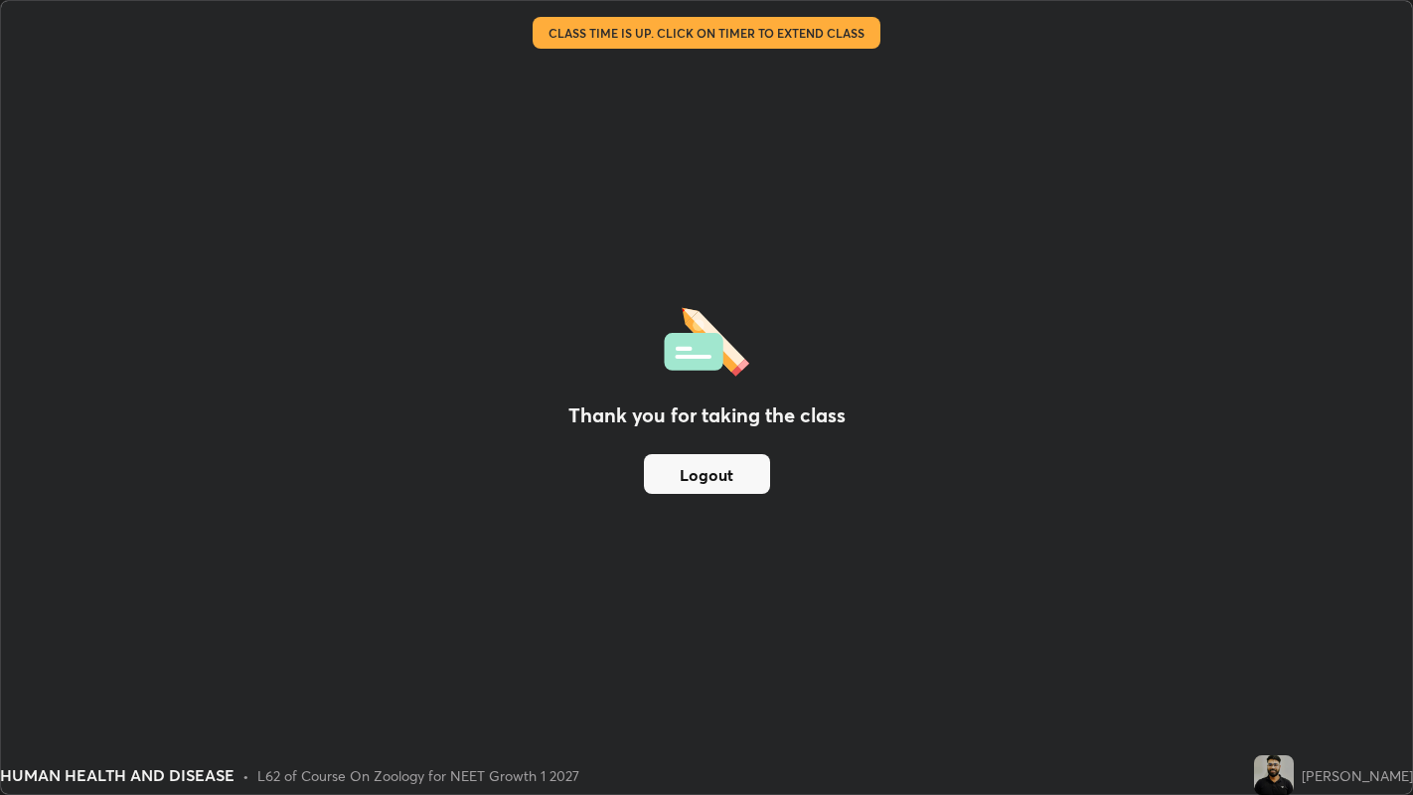
click at [723, 477] on button "Logout" at bounding box center [707, 474] width 126 height 40
